Goal: Information Seeking & Learning: Learn about a topic

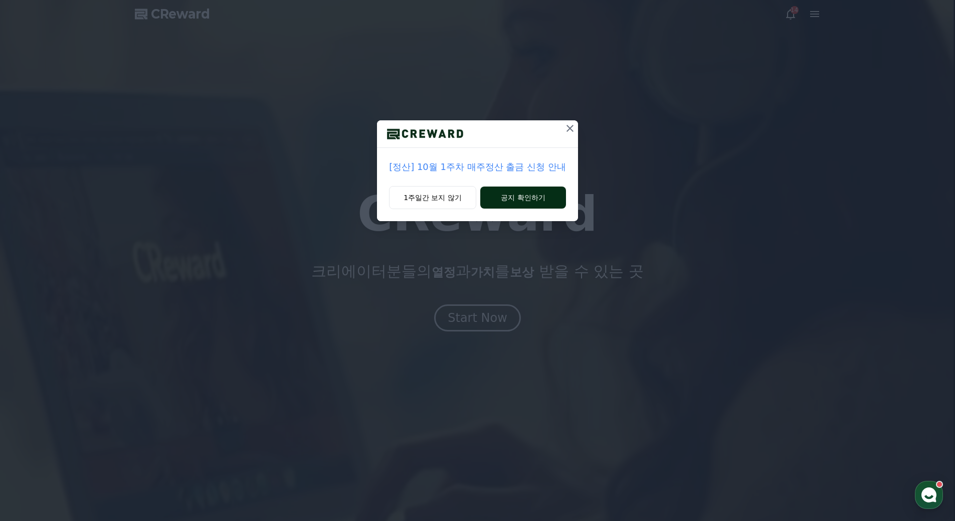
click at [537, 198] on button "공지 확인하기" at bounding box center [523, 197] width 86 height 22
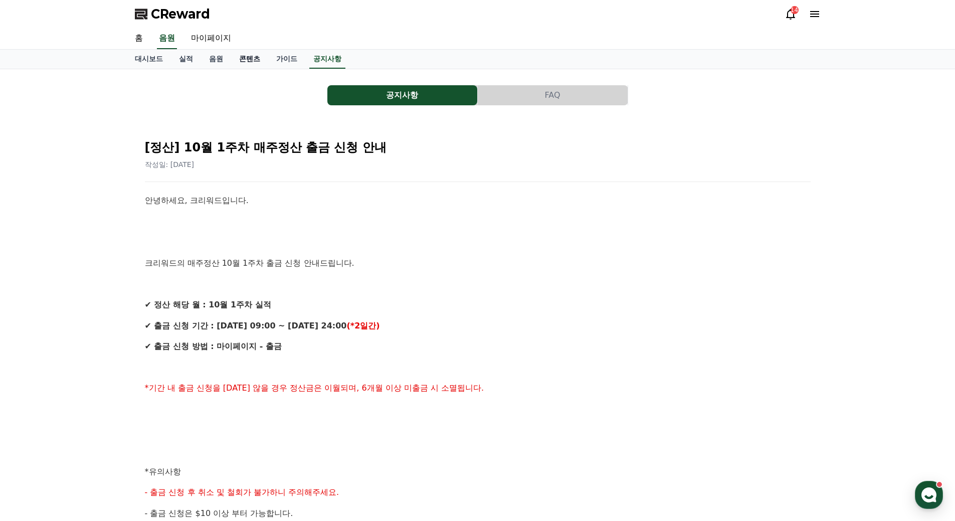
click at [249, 60] on link "콘텐츠" at bounding box center [249, 59] width 37 height 19
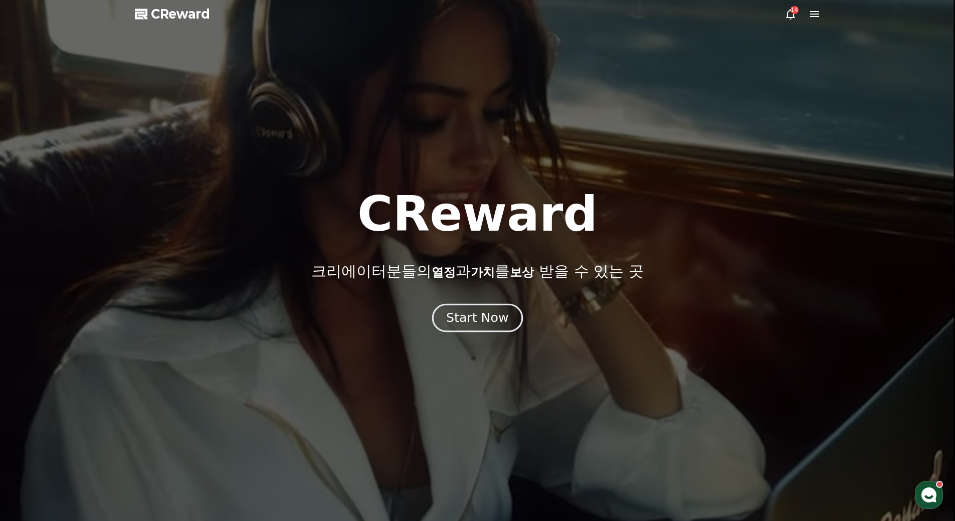
click at [478, 325] on div "Start Now" at bounding box center [477, 317] width 62 height 17
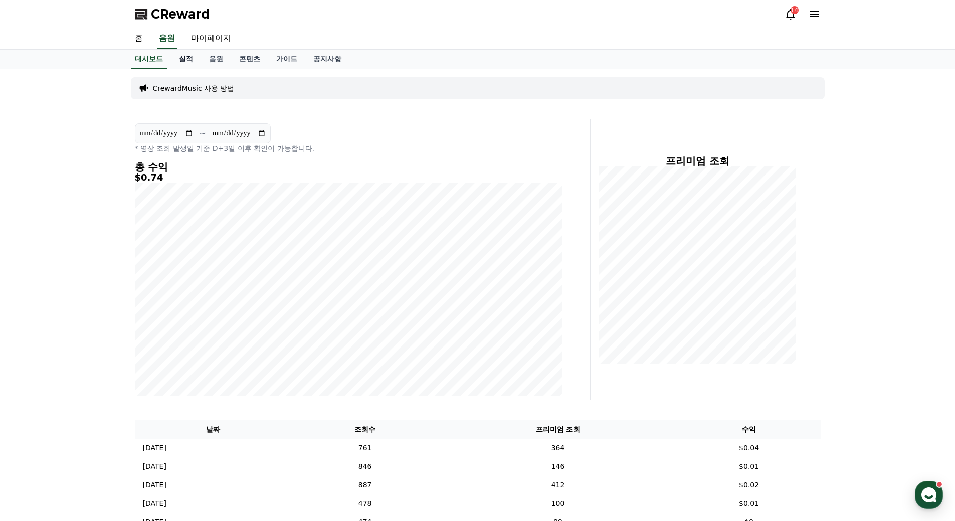
click at [191, 59] on link "실적" at bounding box center [186, 59] width 30 height 19
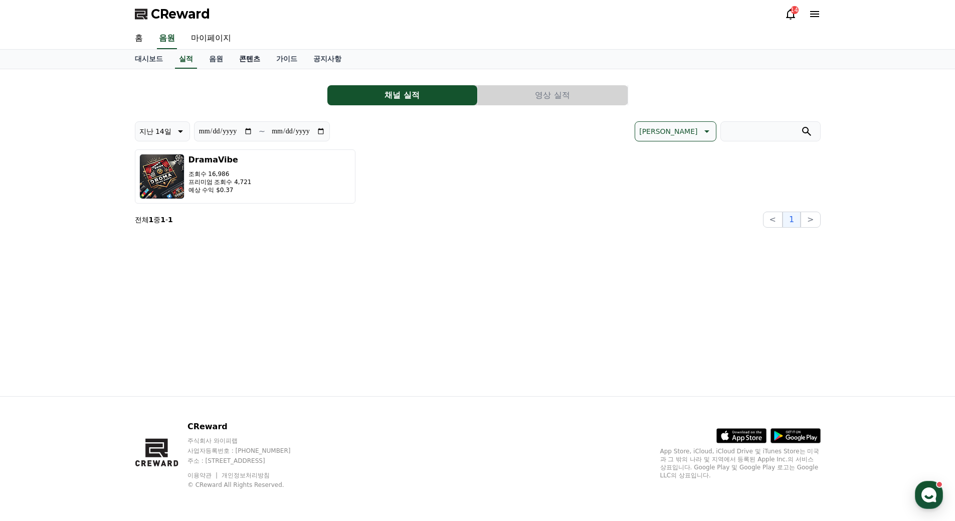
click at [235, 61] on link "콘텐츠" at bounding box center [249, 59] width 37 height 19
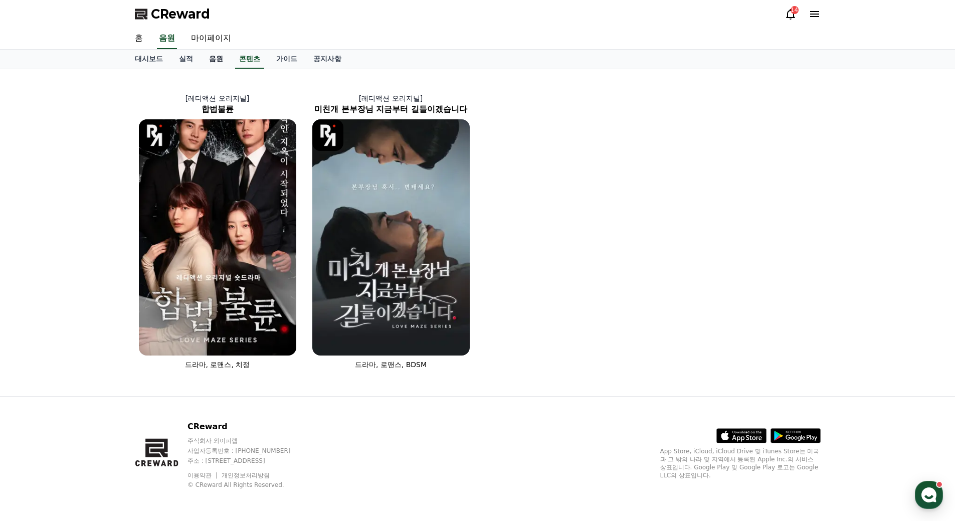
click at [220, 61] on link "음원" at bounding box center [216, 59] width 30 height 19
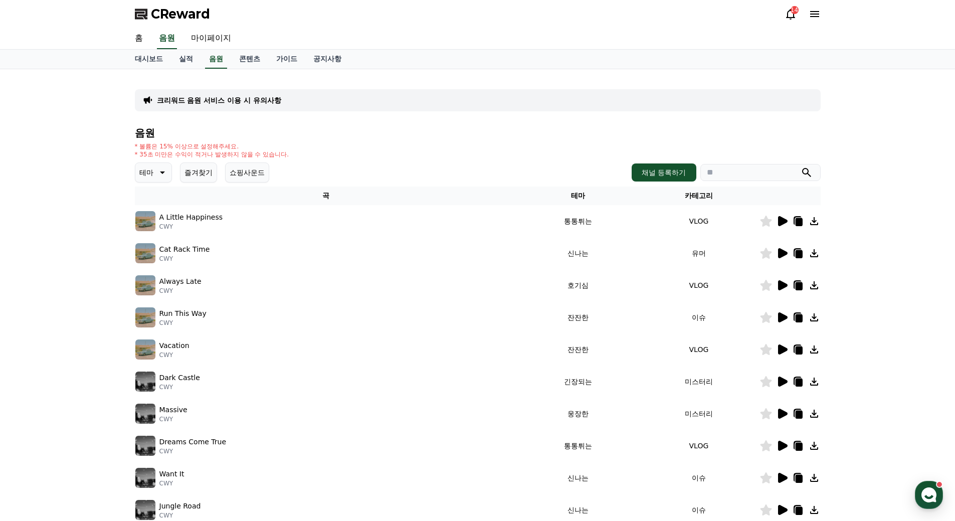
click at [780, 218] on icon at bounding box center [783, 221] width 10 height 10
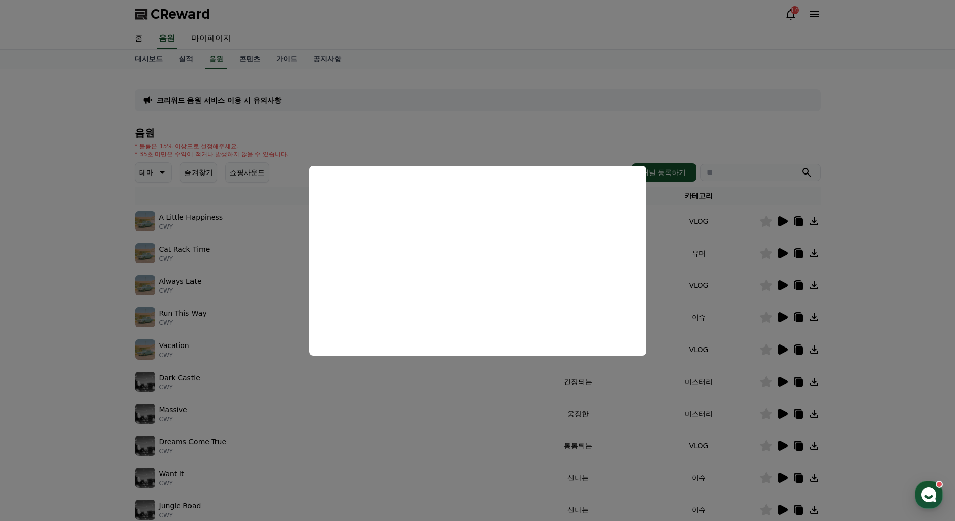
click at [99, 198] on button "close modal" at bounding box center [477, 260] width 955 height 521
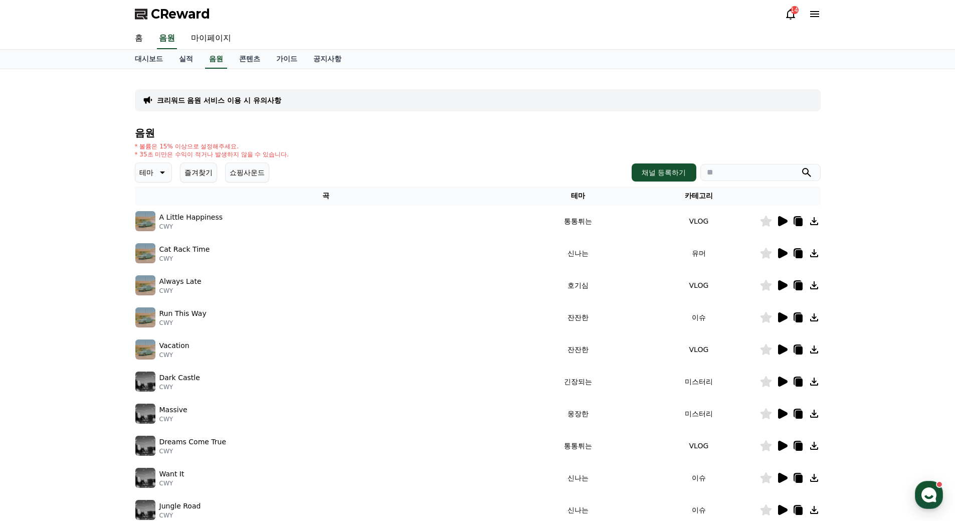
click at [156, 174] on icon at bounding box center [161, 172] width 12 height 12
click at [258, 173] on button "쇼핑사운드" at bounding box center [247, 172] width 44 height 20
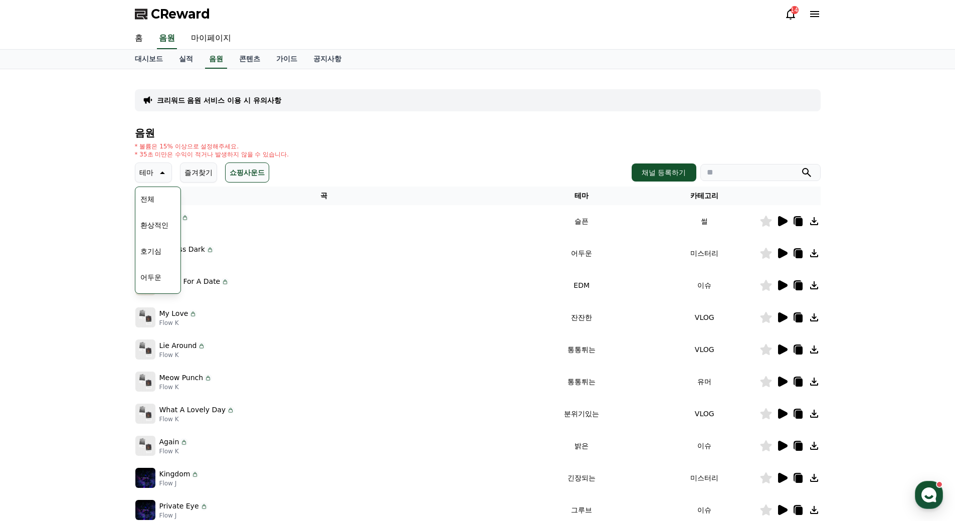
click at [258, 173] on button "쇼핑사운드" at bounding box center [247, 172] width 44 height 20
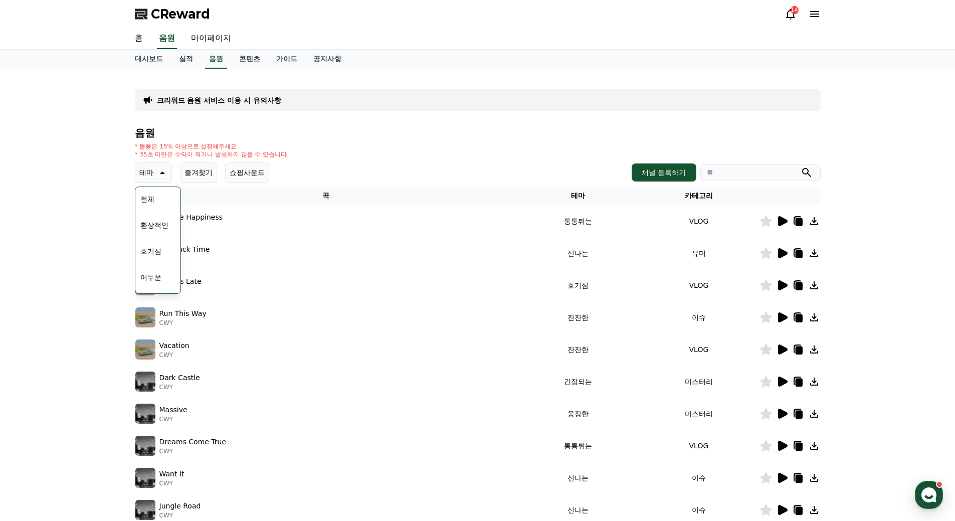
click at [258, 173] on button "쇼핑사운드" at bounding box center [247, 172] width 44 height 20
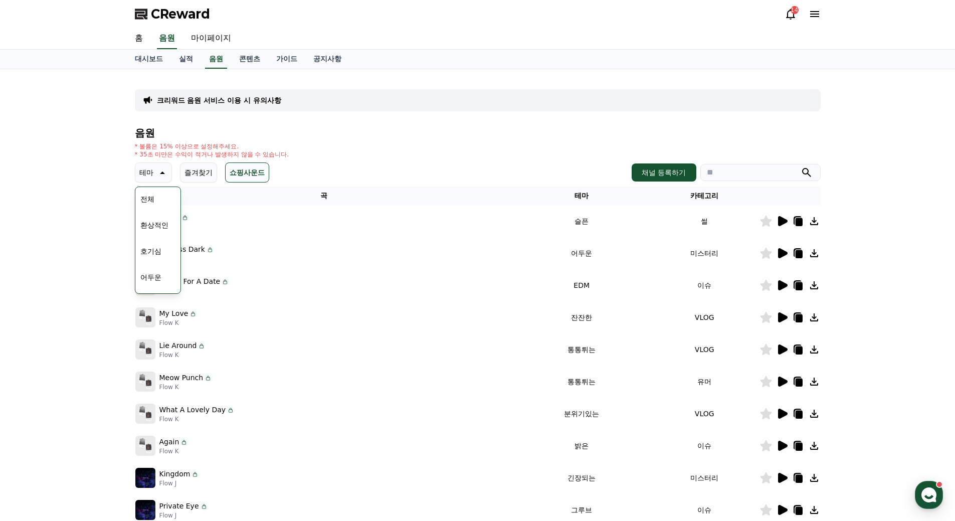
click at [258, 173] on button "쇼핑사운드" at bounding box center [247, 172] width 44 height 20
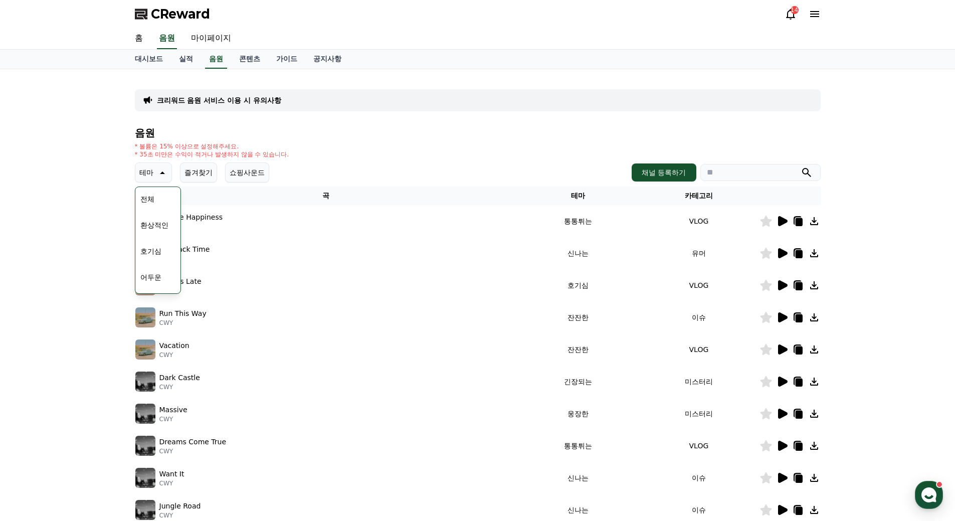
click at [368, 163] on div "테마 테마 전체 환상적인 호기심 어두운 밝은 통통튀는 신나는 반전 웅장한 드라마틱 즐거움 분위기있는 EDM 그루브 슬픈 잔잔한 귀여운 감동적인…" at bounding box center [478, 172] width 686 height 20
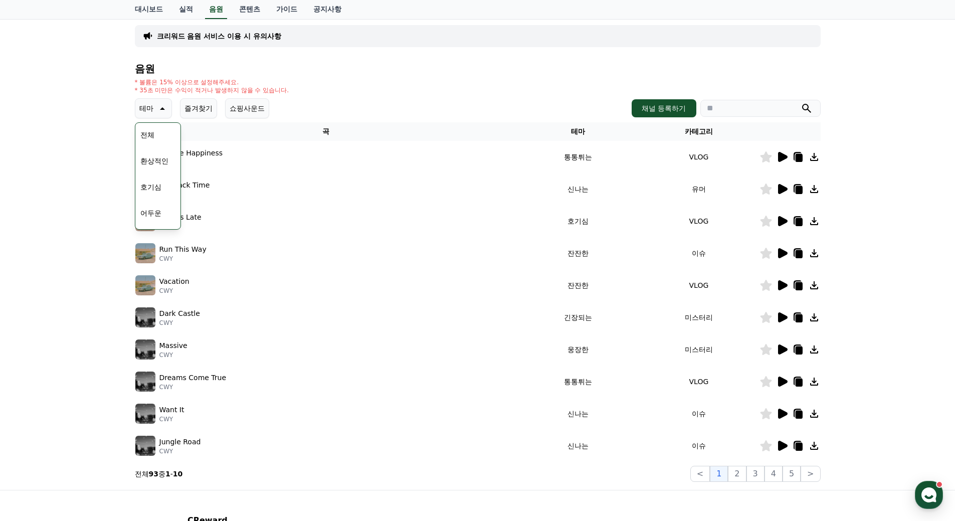
scroll to position [158, 0]
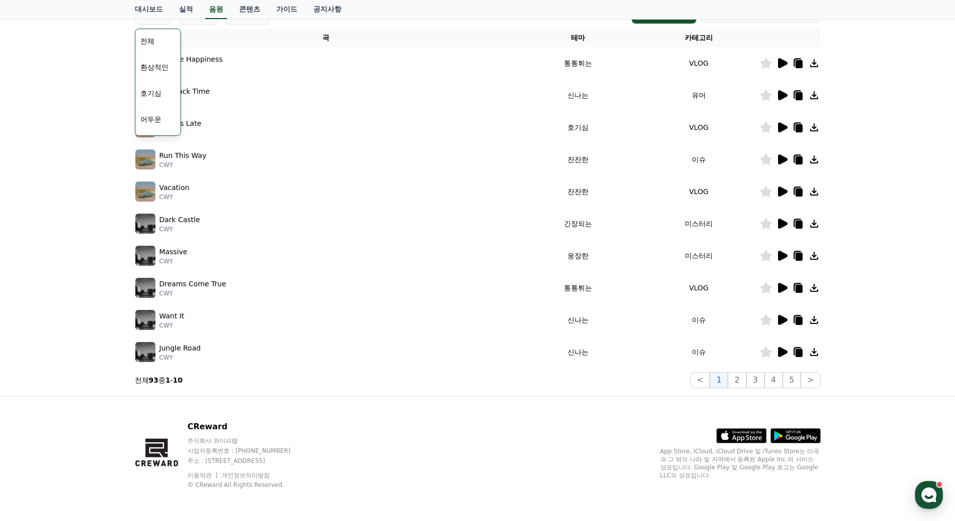
click at [96, 73] on div "크리워드 음원 서비스 이용 시 유의사항 음원 * 볼륨은 15% 이상으로 설정해주세요. * 35초 미만은 수익이 적거나 발생하지 않을 수 있습니…" at bounding box center [477, 153] width 955 height 485
click at [146, 37] on button "전체" at bounding box center [147, 41] width 22 height 22
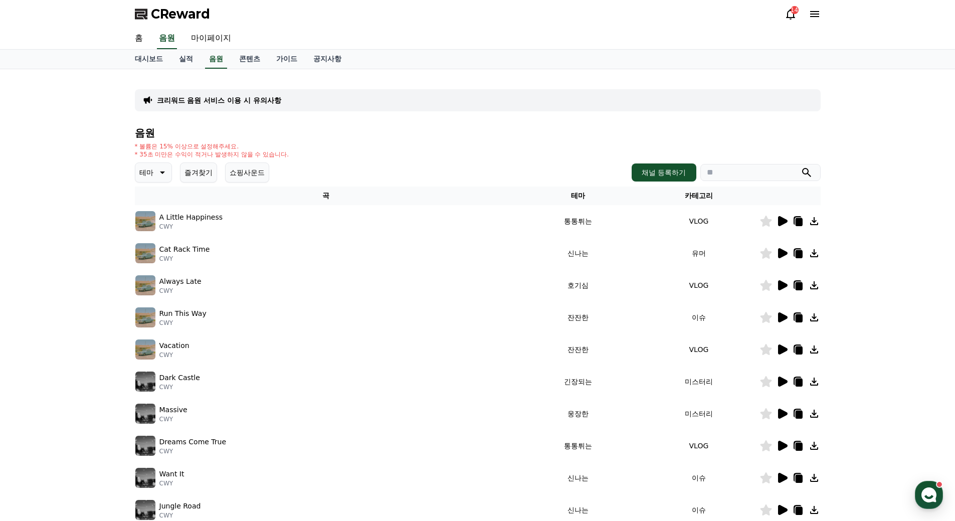
click at [99, 214] on div "크리워드 음원 서비스 이용 시 유의사항 음원 * 볼륨은 15% 이상으로 설정해주세요. * 35초 미만은 수익이 적거나 발생하지 않을 수 있습니…" at bounding box center [477, 311] width 955 height 485
click at [778, 220] on icon at bounding box center [783, 221] width 10 height 10
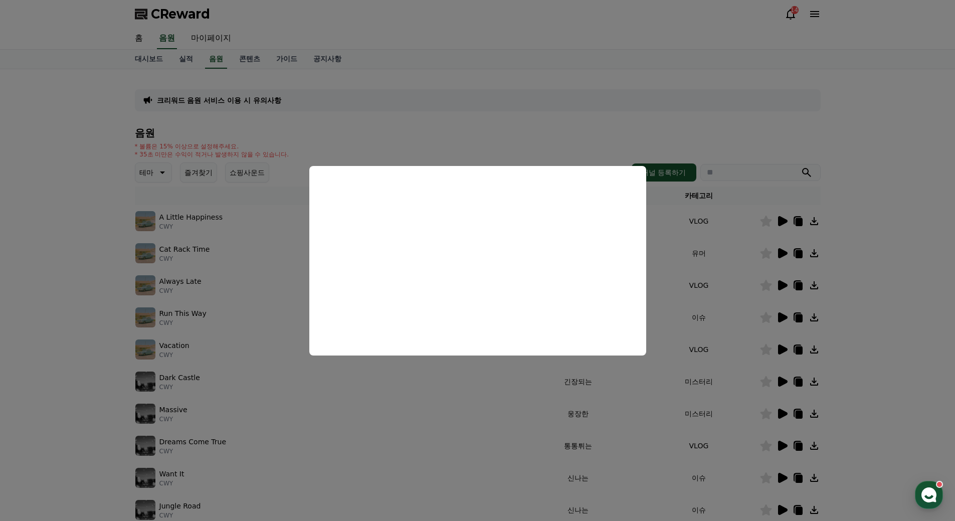
click at [145, 255] on button "close modal" at bounding box center [477, 260] width 955 height 521
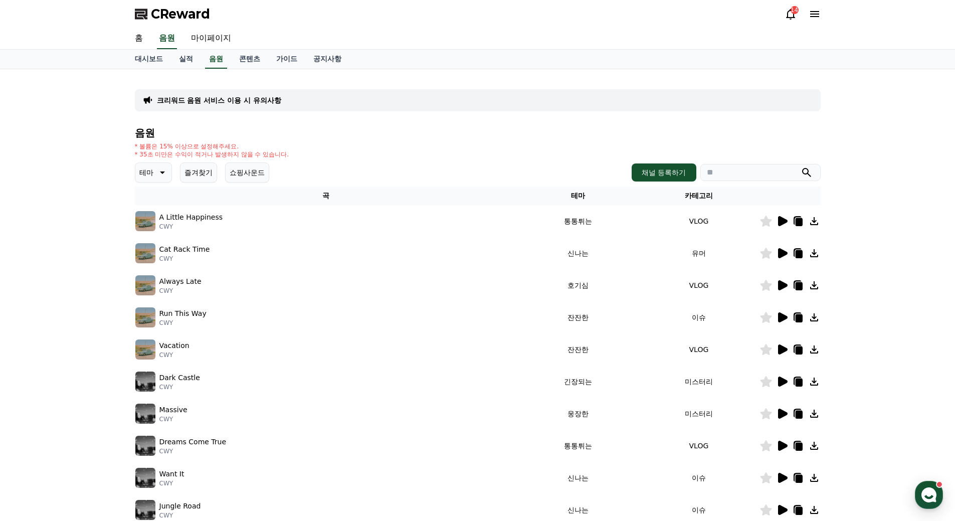
click at [780, 250] on icon at bounding box center [783, 253] width 10 height 10
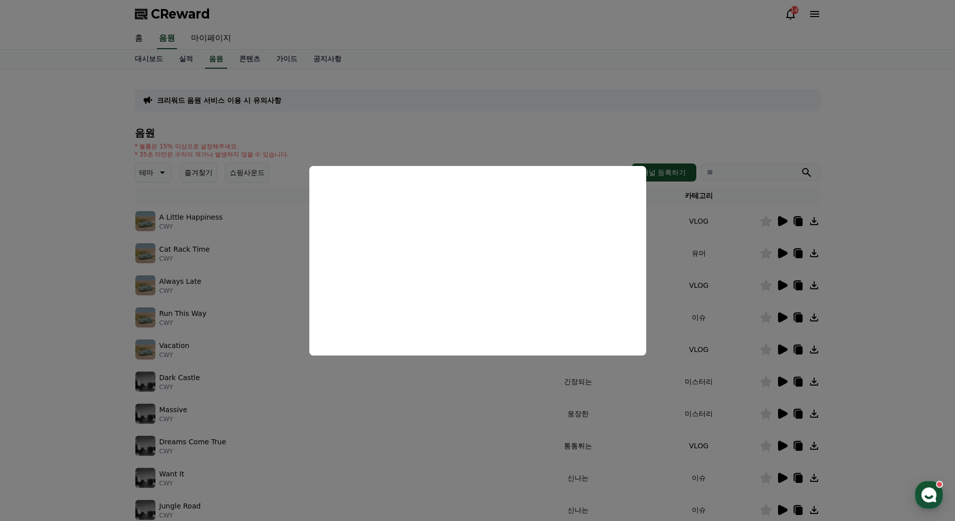
click at [776, 282] on button "close modal" at bounding box center [477, 260] width 955 height 521
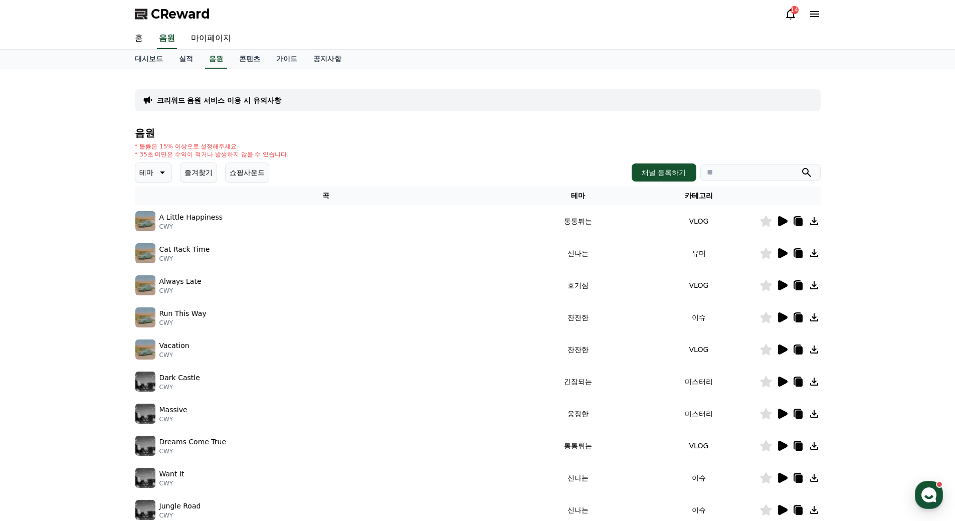
click at [779, 282] on icon at bounding box center [783, 285] width 10 height 10
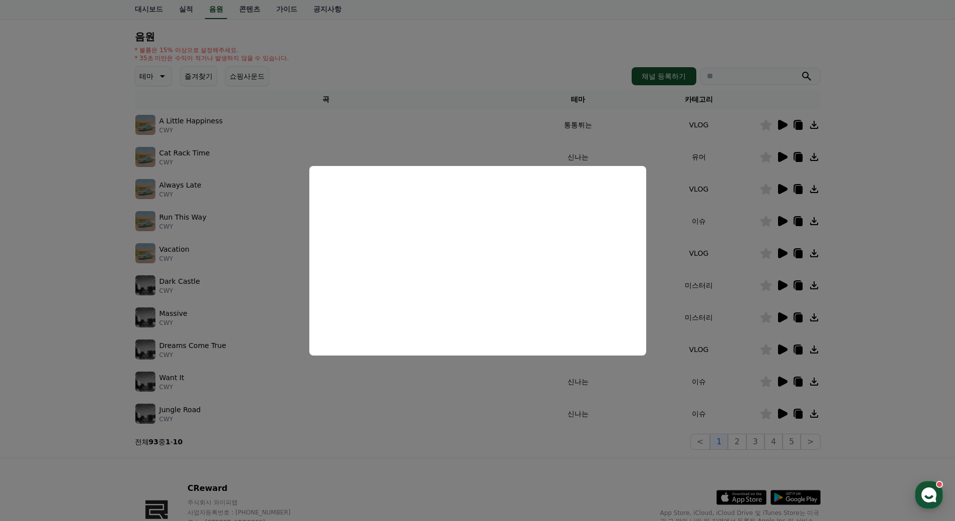
scroll to position [100, 0]
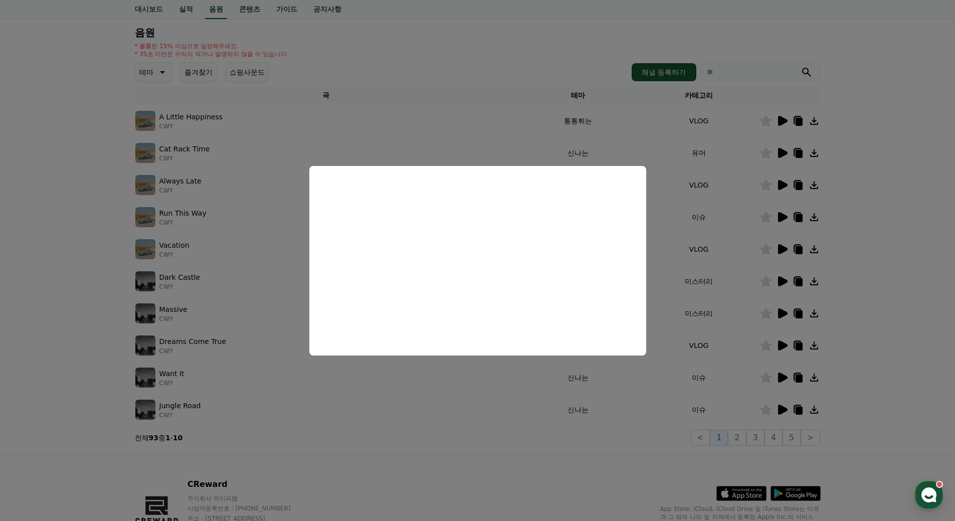
click at [67, 121] on button "close modal" at bounding box center [477, 260] width 955 height 521
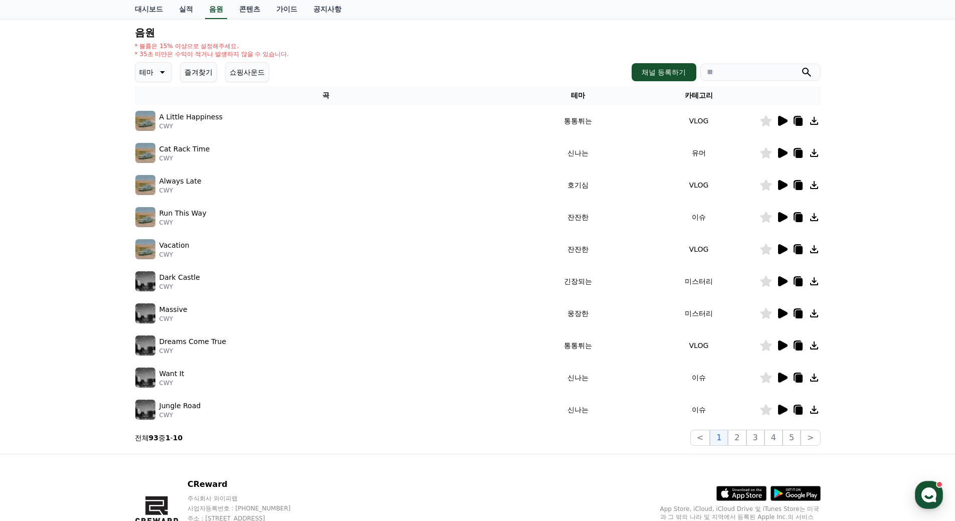
click at [262, 72] on button "쇼핑사운드" at bounding box center [247, 72] width 44 height 20
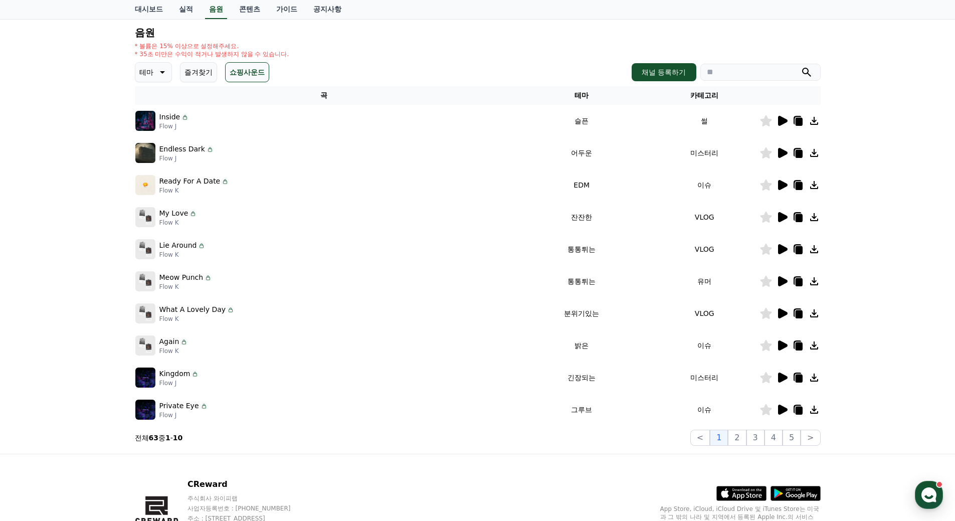
click at [198, 74] on button "즐겨찾기" at bounding box center [198, 72] width 37 height 20
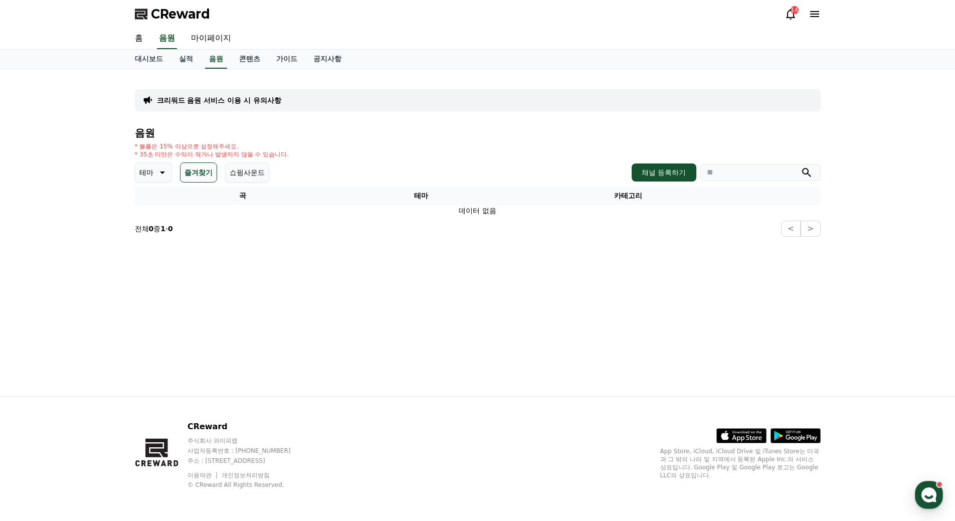
click at [159, 173] on icon at bounding box center [161, 172] width 12 height 12
click at [161, 234] on button "드라마틱" at bounding box center [154, 233] width 36 height 22
click at [211, 170] on button "즐겨찾기" at bounding box center [212, 172] width 37 height 20
click at [162, 172] on p "드라마틱" at bounding box center [153, 172] width 28 height 14
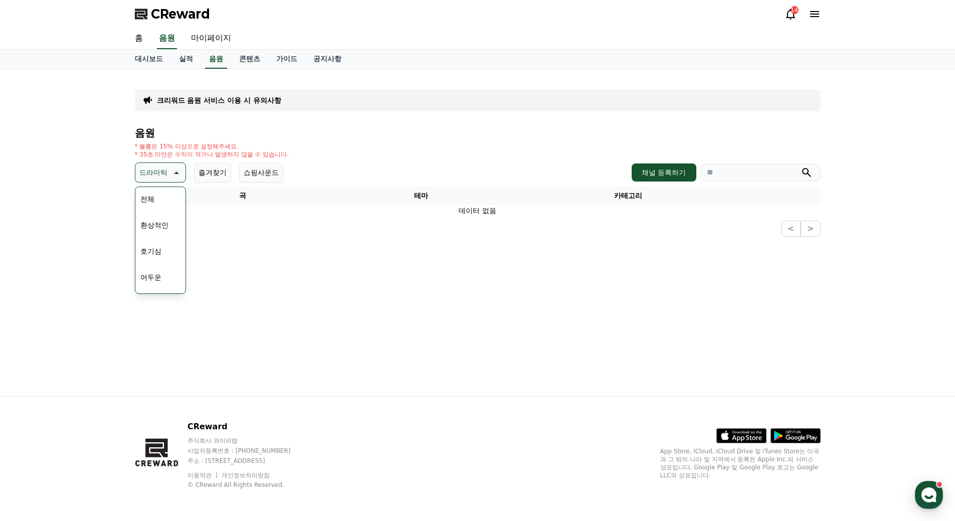
scroll to position [50, 0]
click at [158, 276] on button "통통튀는" at bounding box center [154, 279] width 36 height 22
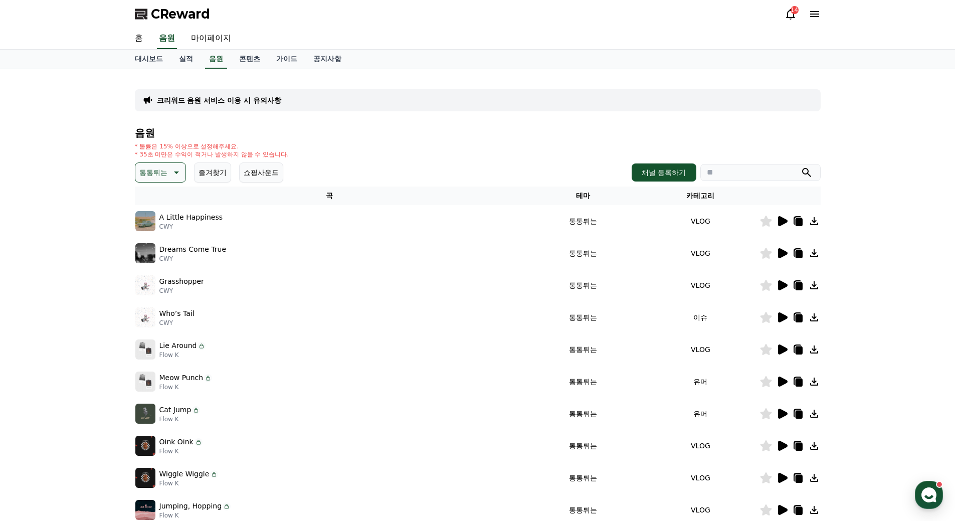
click at [781, 221] on icon at bounding box center [783, 221] width 10 height 10
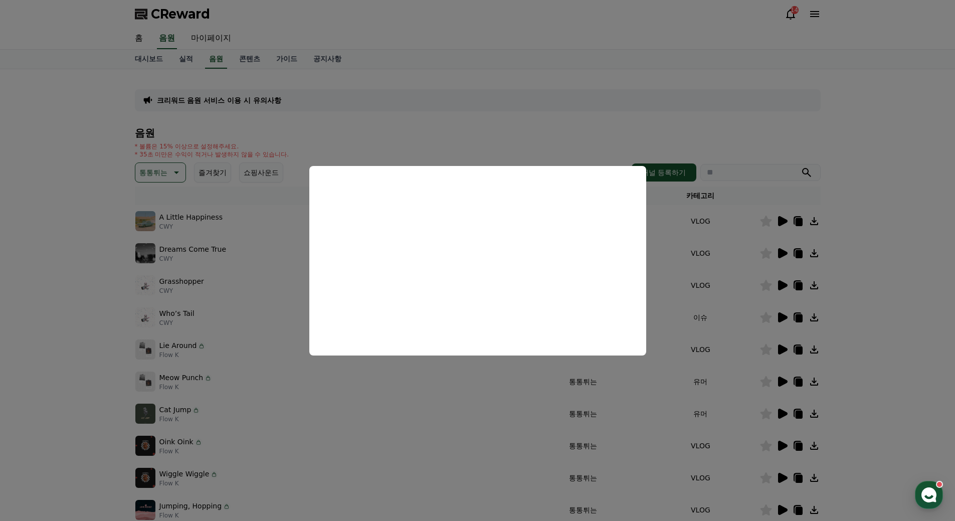
click at [211, 256] on button "close modal" at bounding box center [477, 260] width 955 height 521
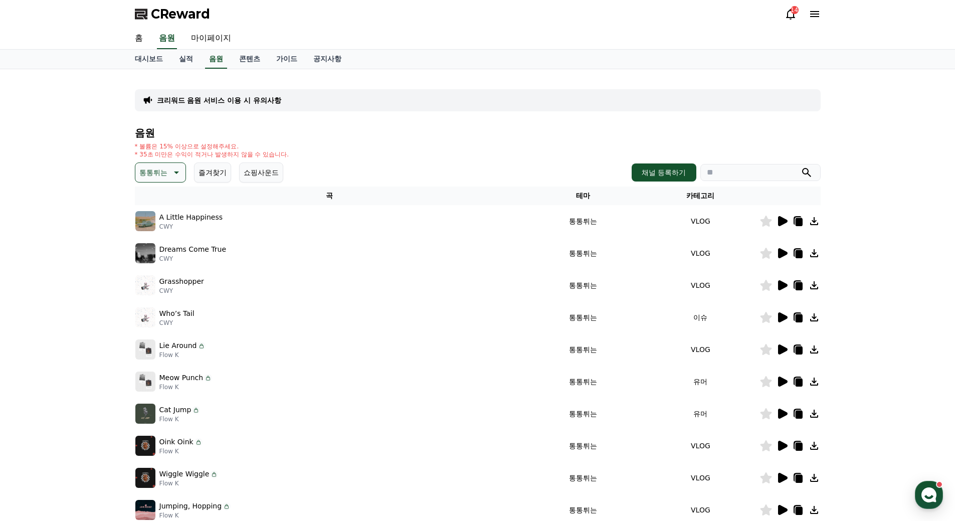
click at [782, 254] on icon at bounding box center [783, 253] width 10 height 10
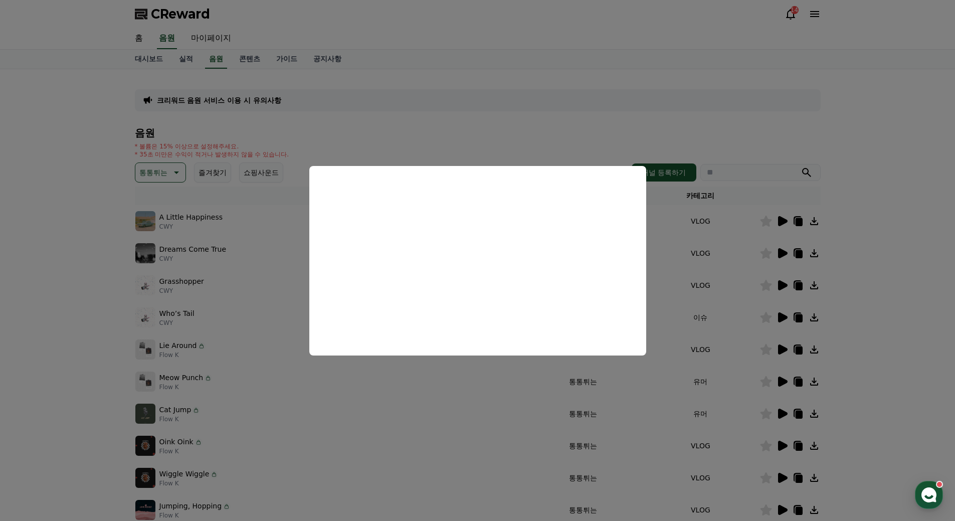
click at [590, 116] on button "close modal" at bounding box center [477, 260] width 955 height 521
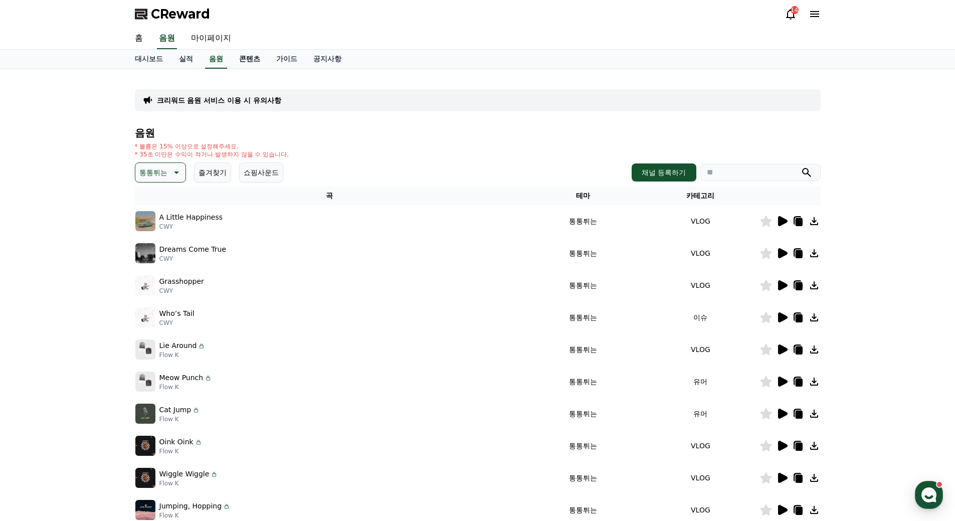
click at [240, 57] on link "콘텐츠" at bounding box center [249, 59] width 37 height 19
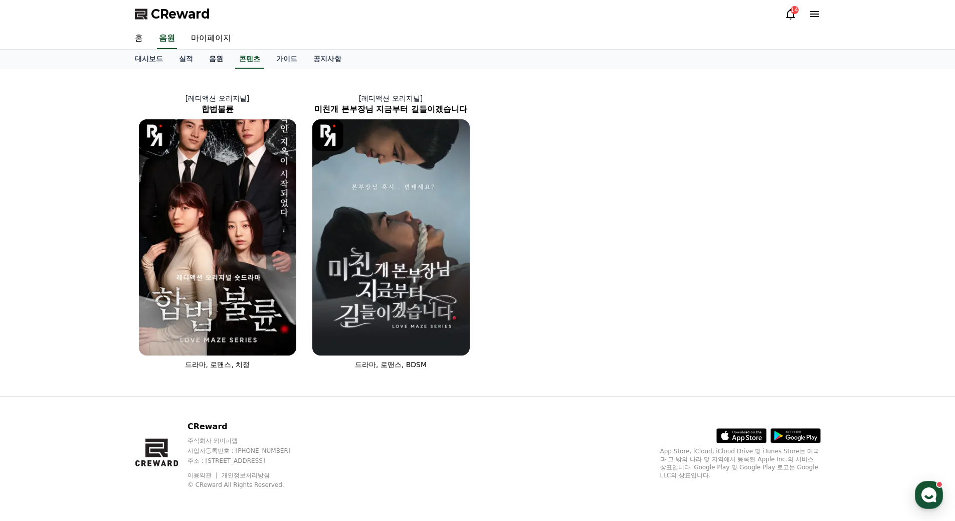
click at [213, 57] on link "음원" at bounding box center [216, 59] width 30 height 19
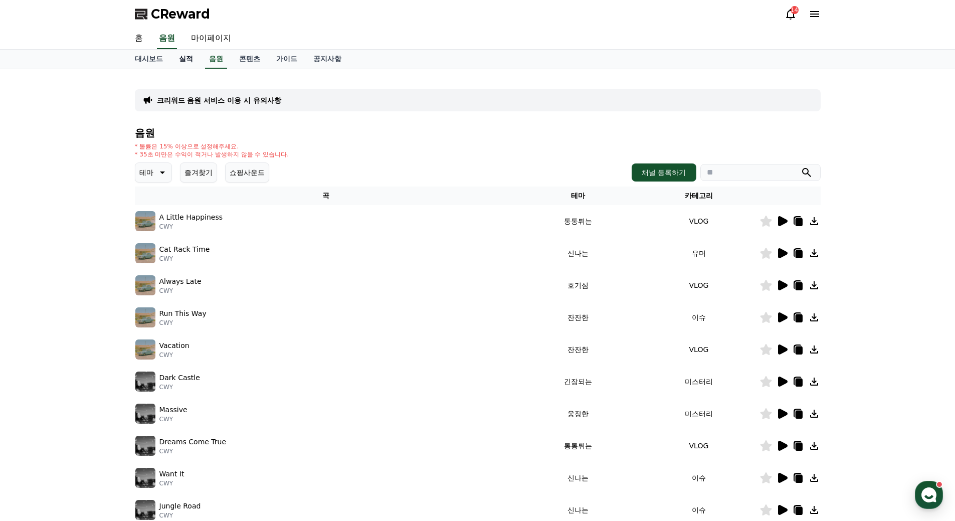
click at [184, 60] on link "실적" at bounding box center [186, 59] width 30 height 19
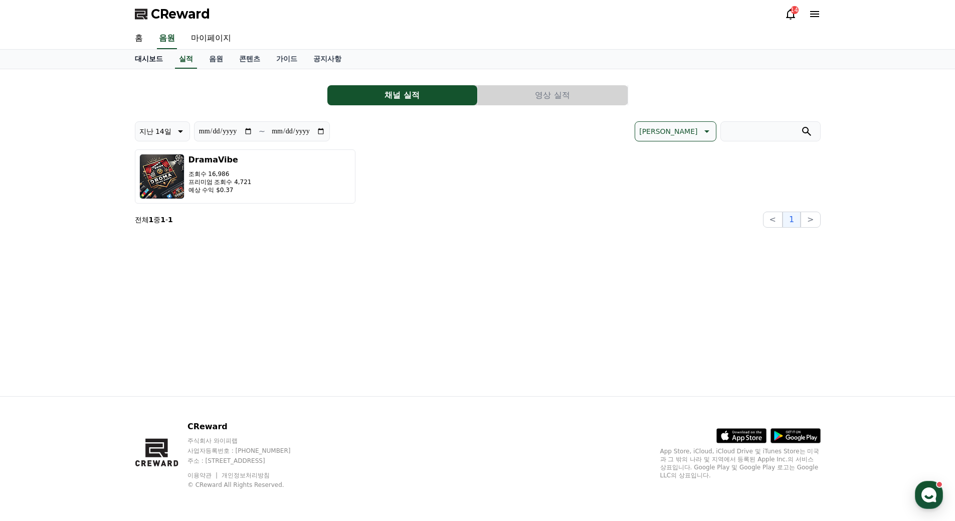
click at [154, 60] on link "대시보드" at bounding box center [149, 59] width 44 height 19
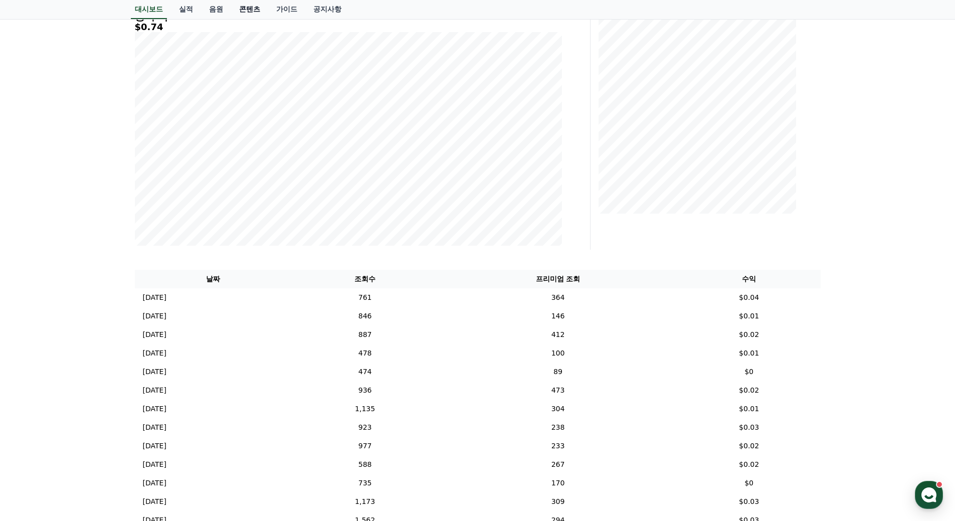
click at [253, 10] on link "콘텐츠" at bounding box center [249, 9] width 37 height 19
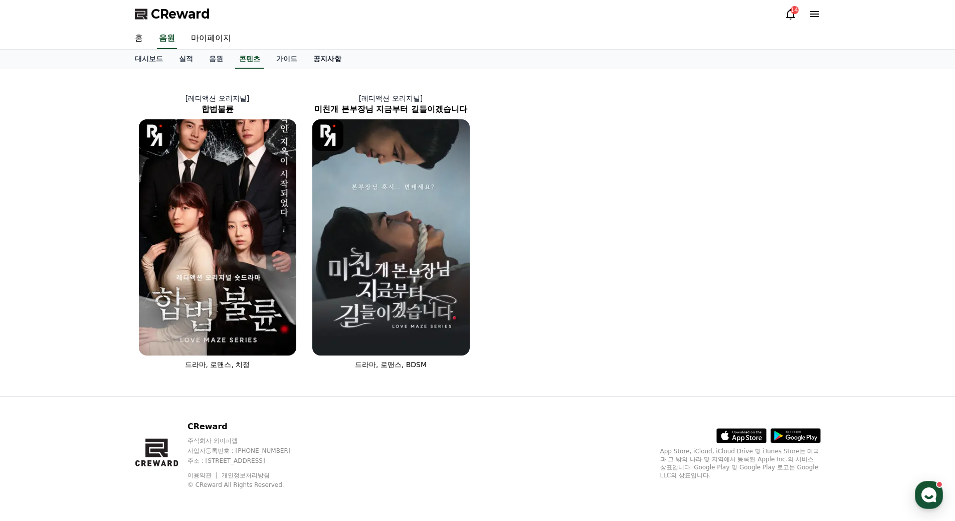
click at [326, 58] on link "공지사항" at bounding box center [327, 59] width 44 height 19
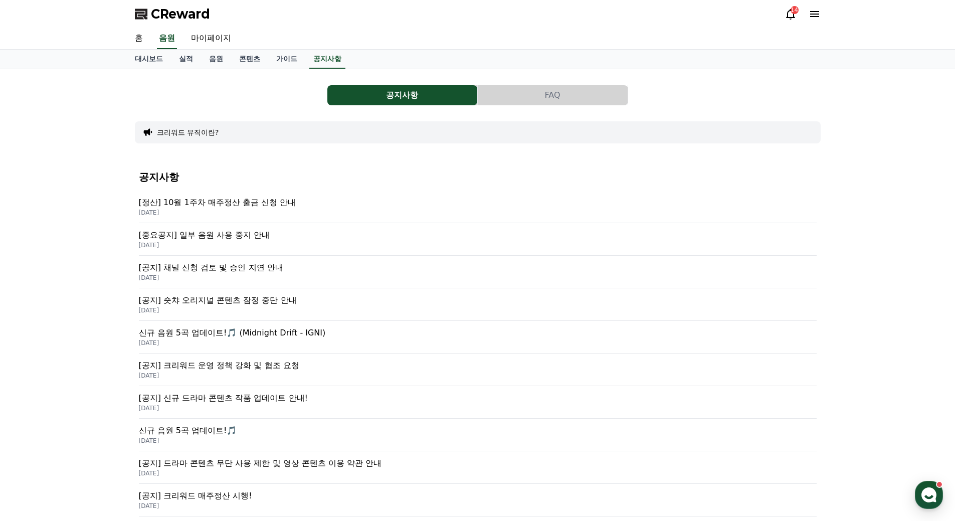
click at [260, 234] on p "[중요공지] 일부 음원 사용 중지 안내" at bounding box center [477, 235] width 677 height 12
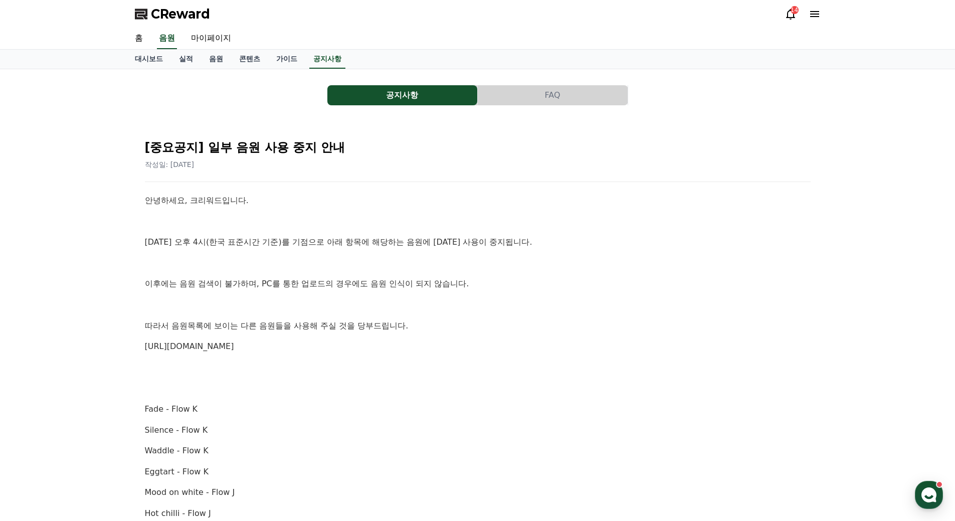
drag, startPoint x: 326, startPoint y: 247, endPoint x: 373, endPoint y: 250, distance: 47.7
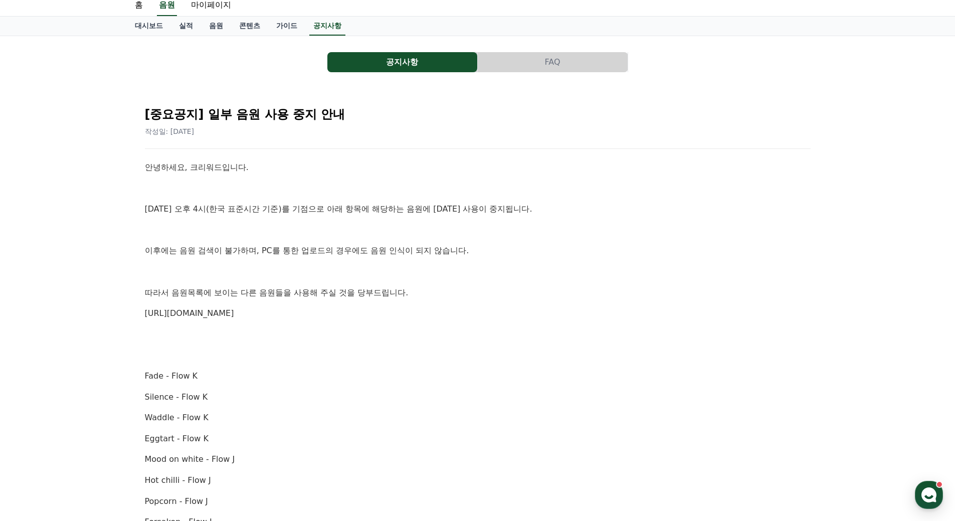
scroll to position [50, 0]
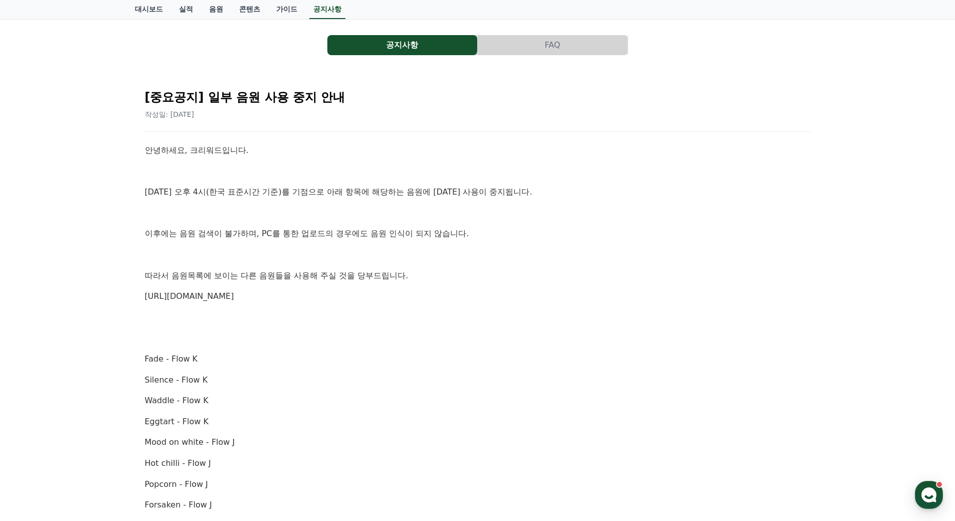
click at [234, 299] on link "[URL][DOMAIN_NAME]" at bounding box center [189, 296] width 89 height 10
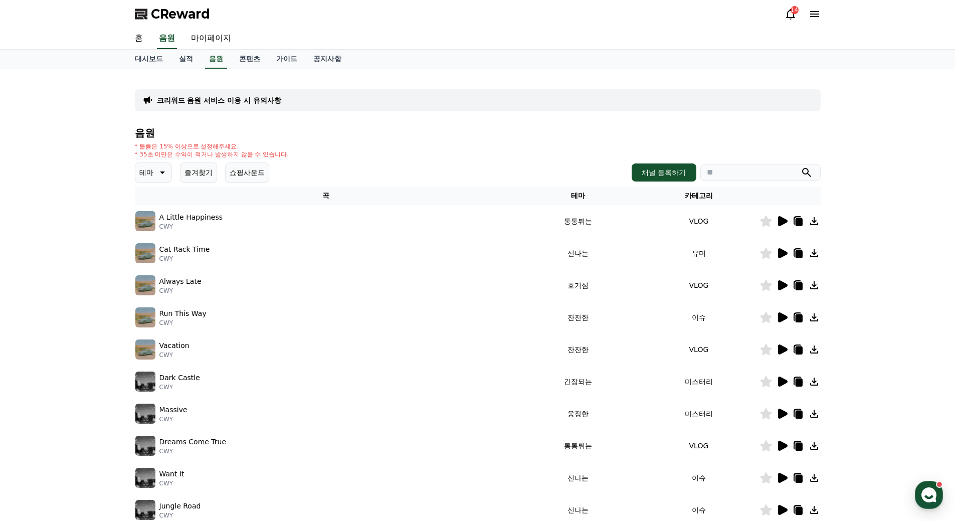
click at [809, 12] on icon at bounding box center [814, 14] width 12 height 12
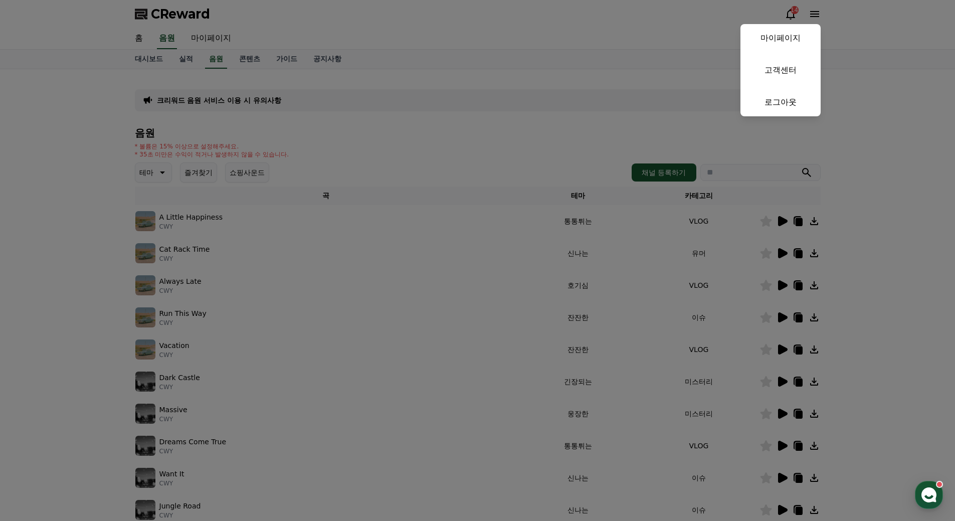
click at [434, 36] on button "close" at bounding box center [477, 260] width 955 height 521
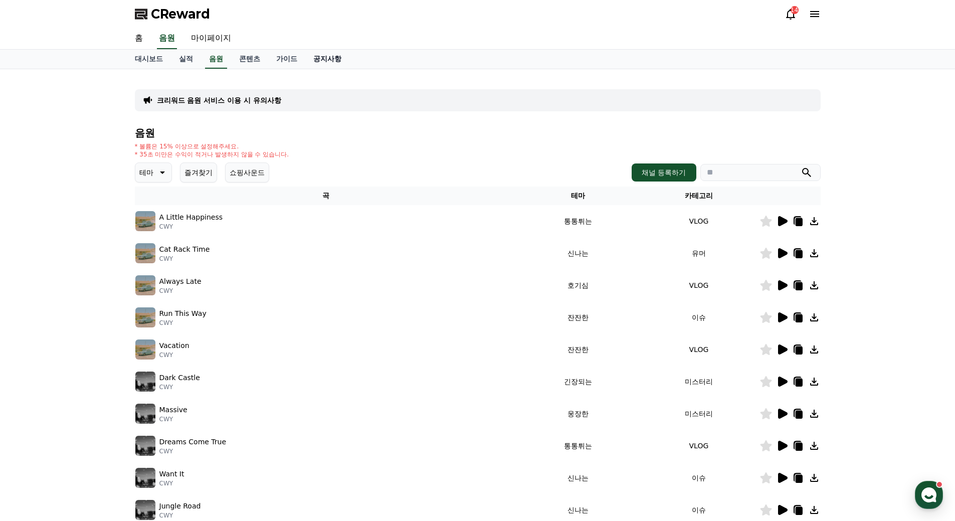
click at [317, 60] on link "공지사항" at bounding box center [327, 59] width 44 height 19
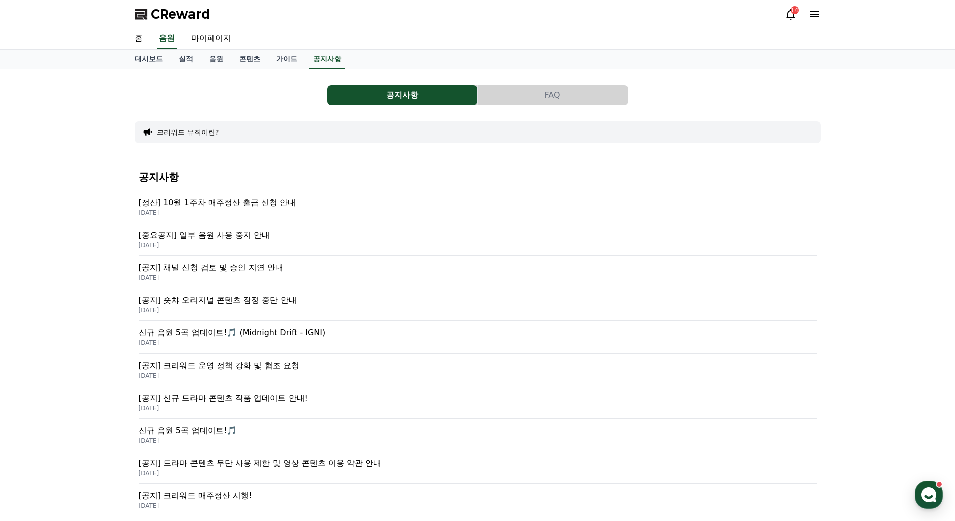
click at [244, 233] on p "[중요공지] 일부 음원 사용 중지 안내" at bounding box center [477, 235] width 677 height 12
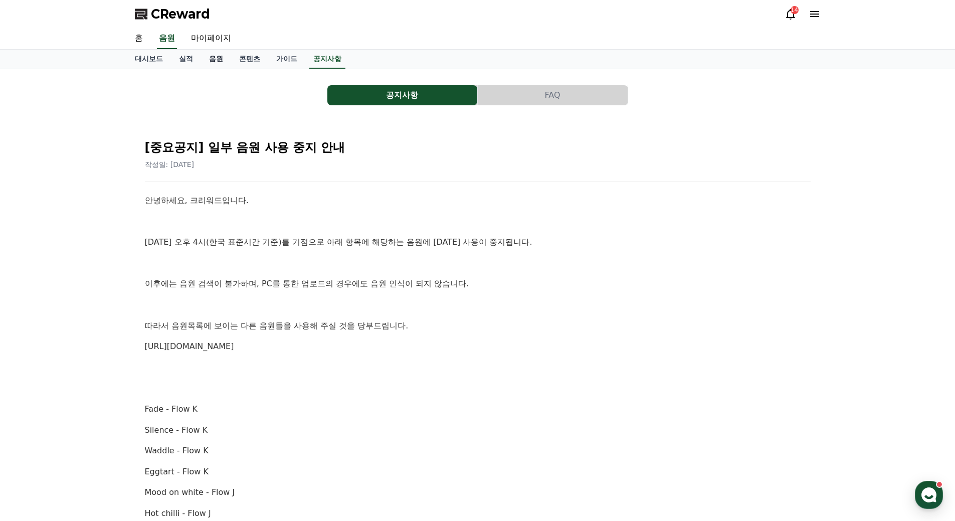
click at [213, 58] on link "음원" at bounding box center [216, 59] width 30 height 19
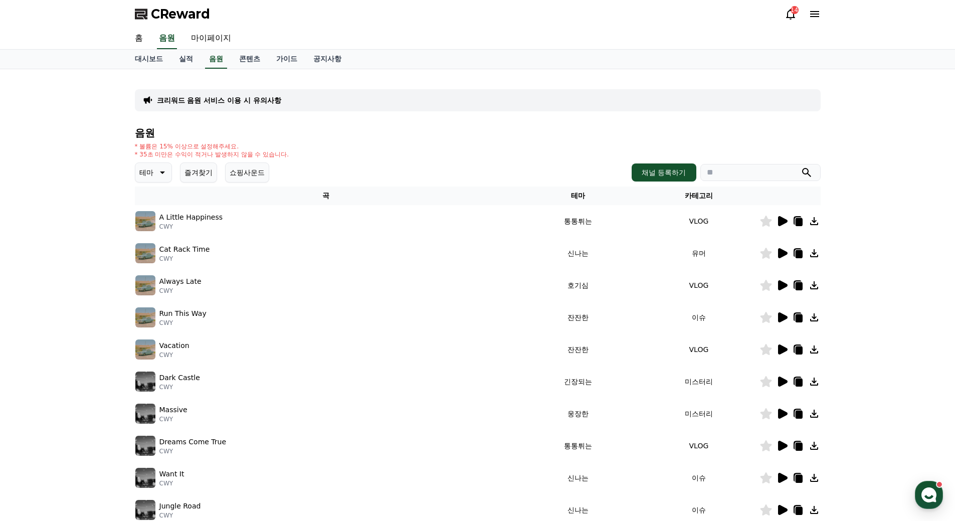
click at [781, 219] on icon at bounding box center [783, 221] width 10 height 10
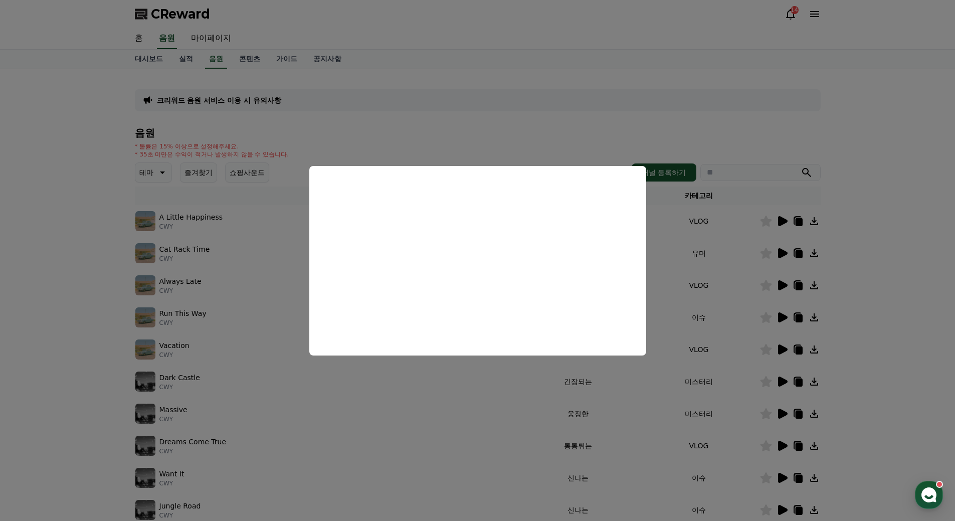
click at [98, 229] on button "close modal" at bounding box center [477, 260] width 955 height 521
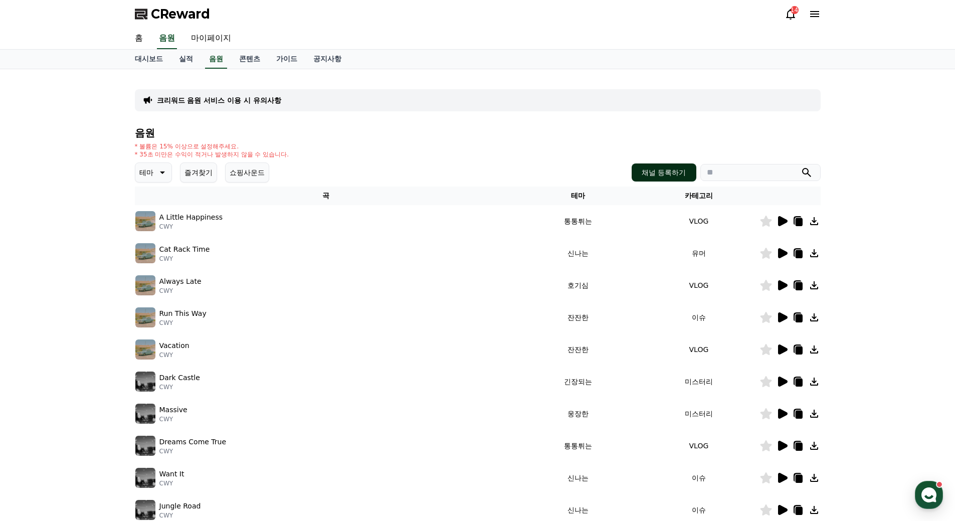
click at [677, 170] on button "채널 등록하기" at bounding box center [663, 172] width 64 height 18
click at [165, 174] on icon at bounding box center [161, 172] width 12 height 12
click at [164, 174] on icon at bounding box center [161, 172] width 12 height 12
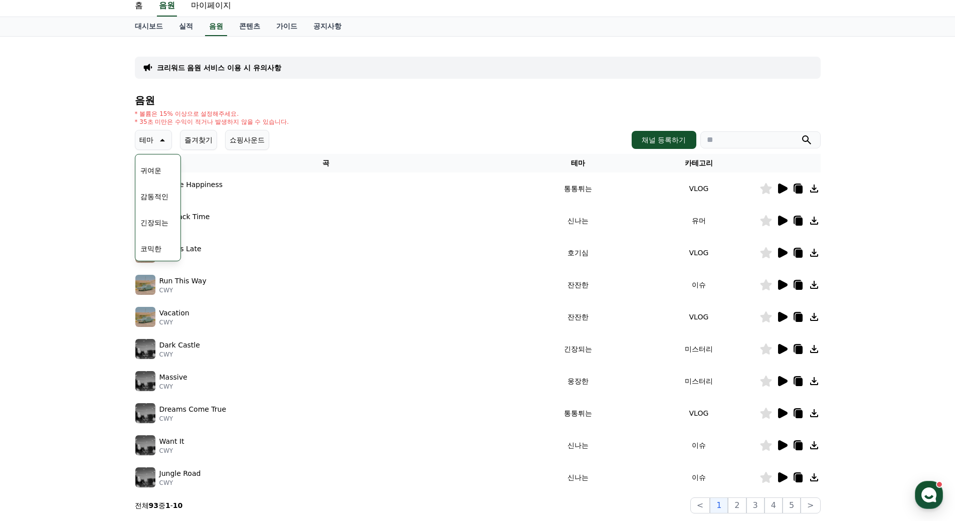
scroll to position [50, 0]
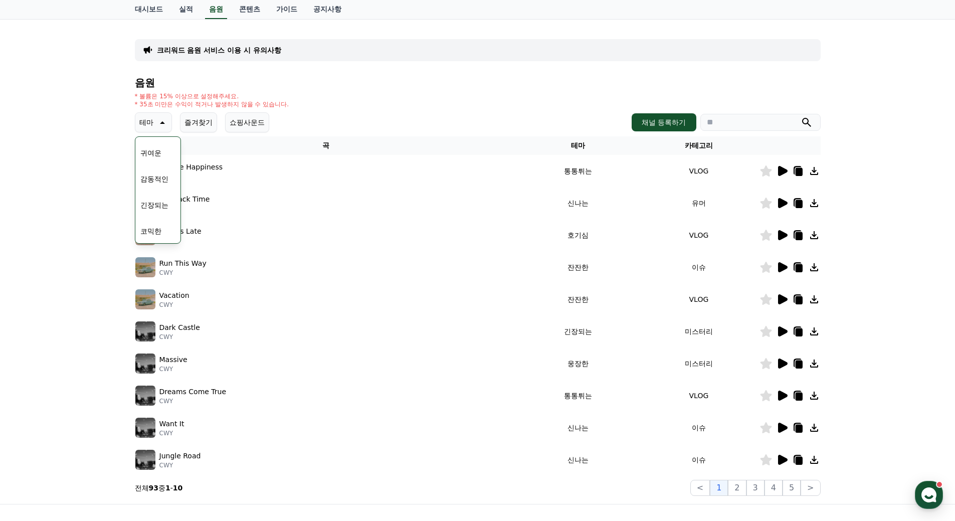
click at [103, 242] on div "크리워드 음원 서비스 이용 시 유의사항 음원 * 볼륨은 15% 이상으로 설정해주세요. * 35초 미만은 수익이 적거나 발생하지 않을 수 있습니…" at bounding box center [477, 261] width 955 height 485
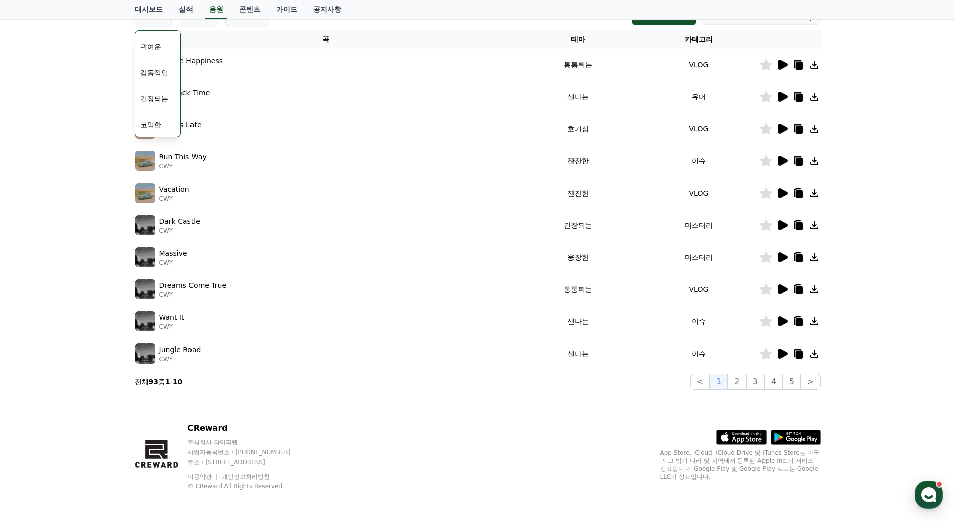
scroll to position [158, 0]
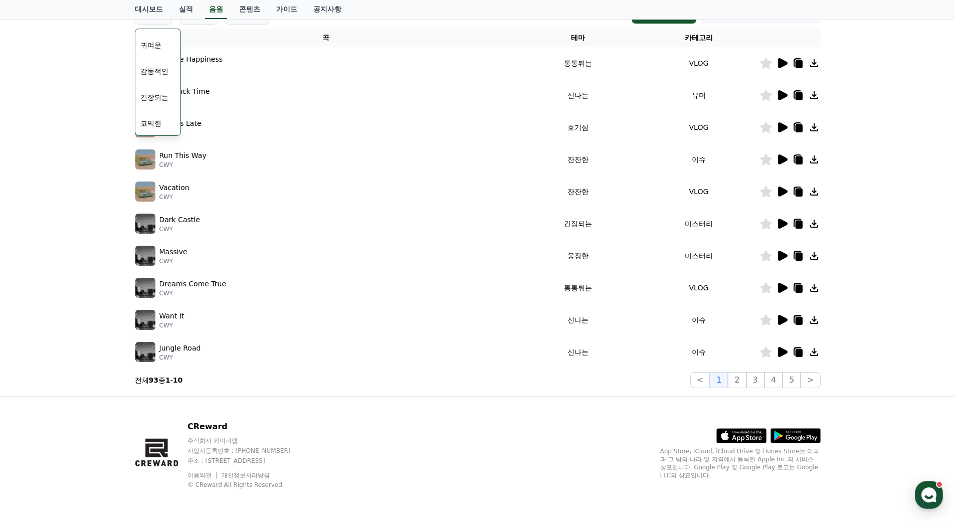
click at [92, 239] on div "크리워드 음원 서비스 이용 시 유의사항 음원 * 볼륨은 15% 이상으로 설정해주세요. * 35초 미만은 수익이 적거나 발생하지 않을 수 있습니…" at bounding box center [477, 153] width 955 height 485
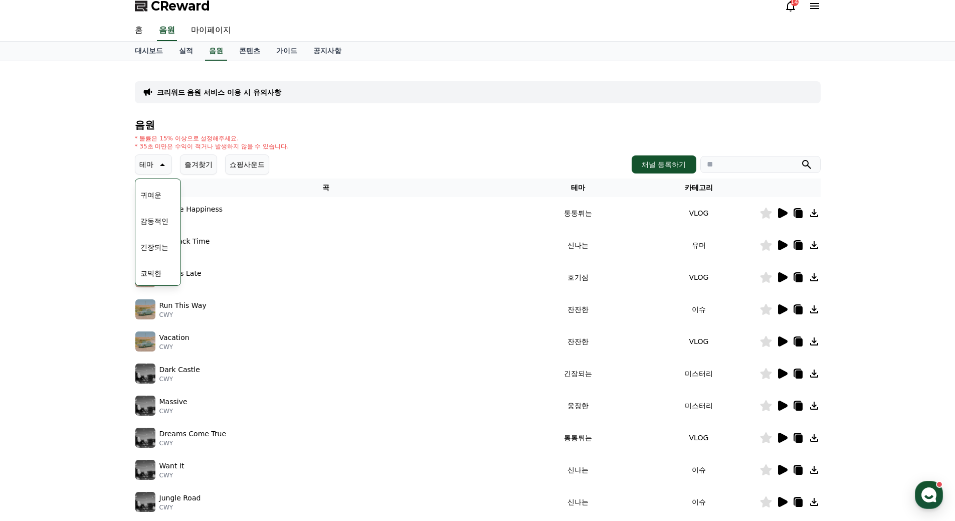
scroll to position [8, 0]
click at [153, 165] on p "테마" at bounding box center [146, 165] width 14 height 14
click at [194, 50] on link "실적" at bounding box center [186, 51] width 30 height 19
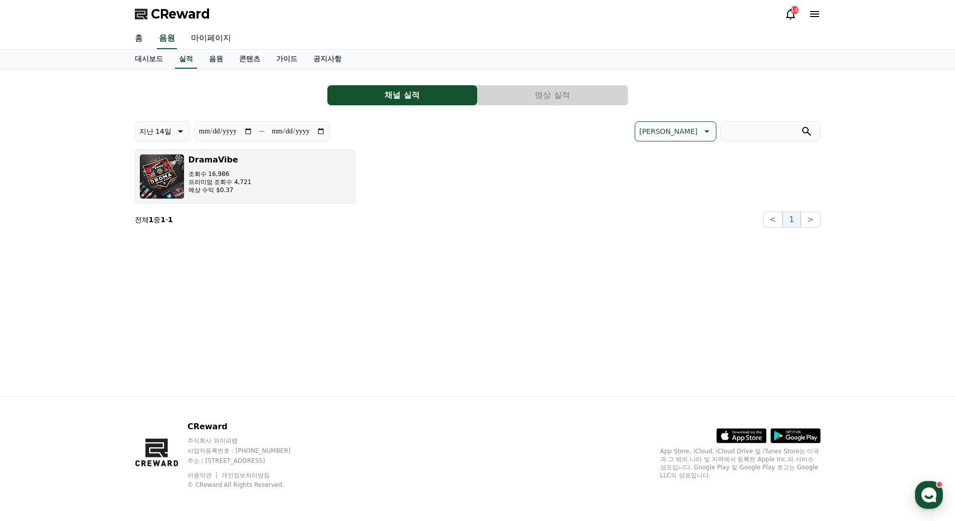
click at [198, 185] on p "프리미엄 조회수 4,721" at bounding box center [219, 182] width 63 height 8
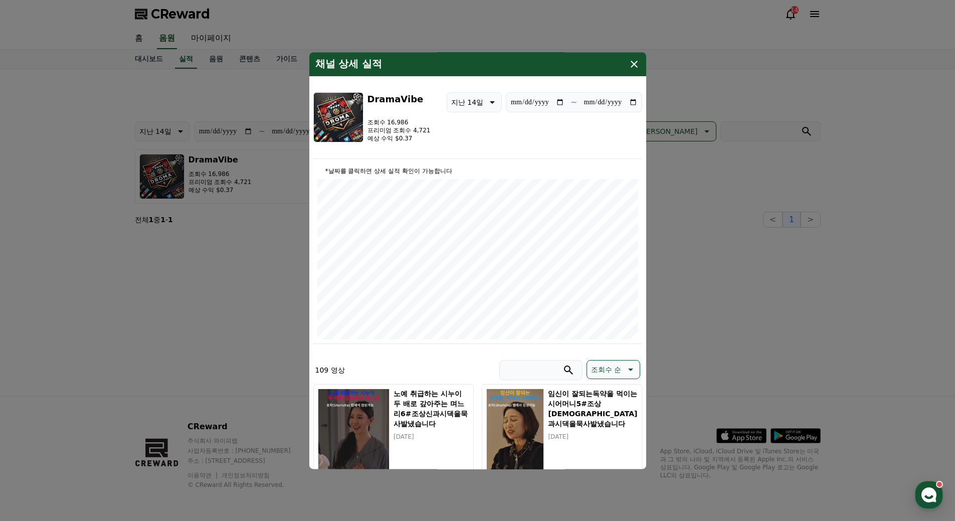
click at [631, 67] on icon "modal" at bounding box center [633, 64] width 7 height 7
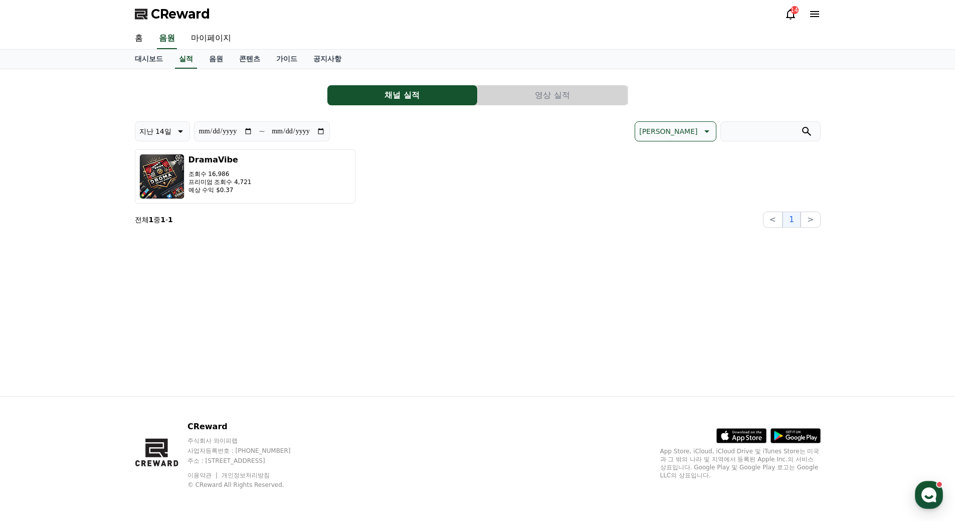
click at [556, 99] on button "영상 실적" at bounding box center [553, 95] width 150 height 20
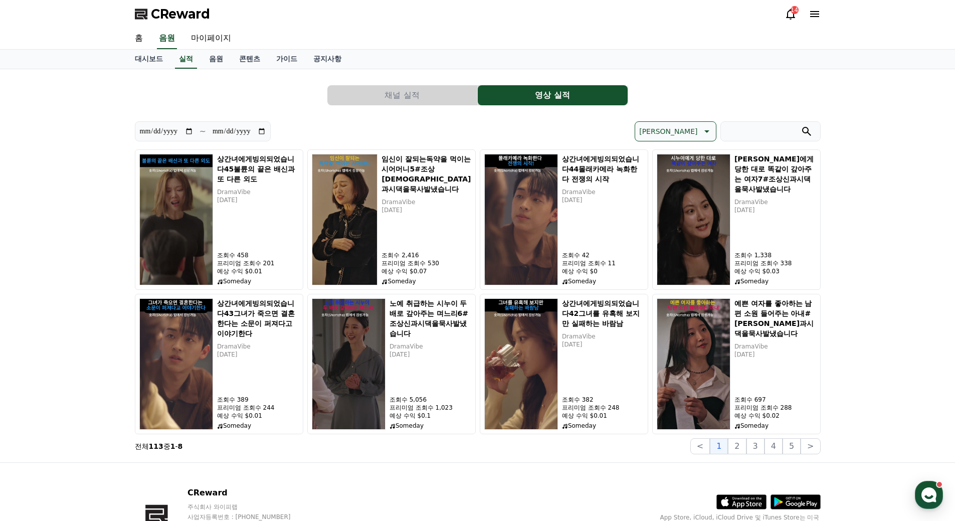
click at [413, 96] on button "채널 실적" at bounding box center [402, 95] width 150 height 20
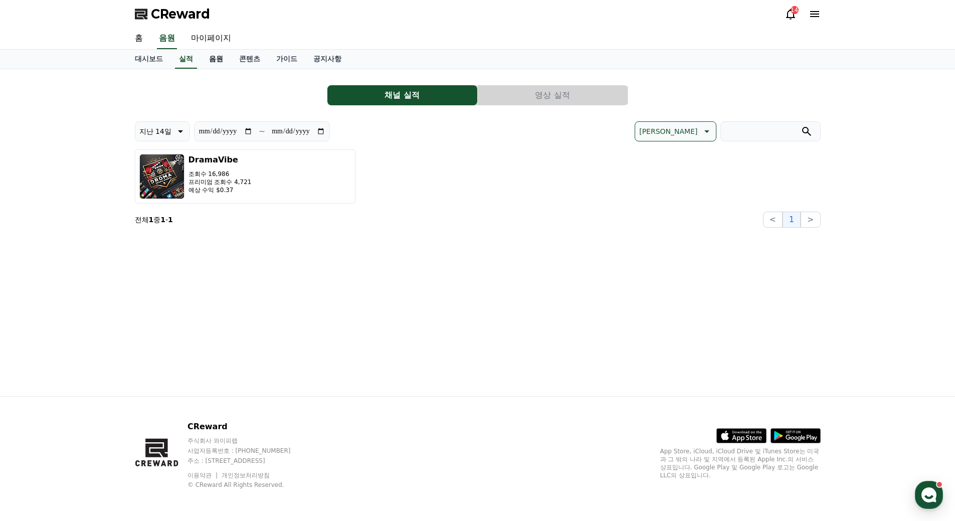
click at [208, 60] on link "음원" at bounding box center [216, 59] width 30 height 19
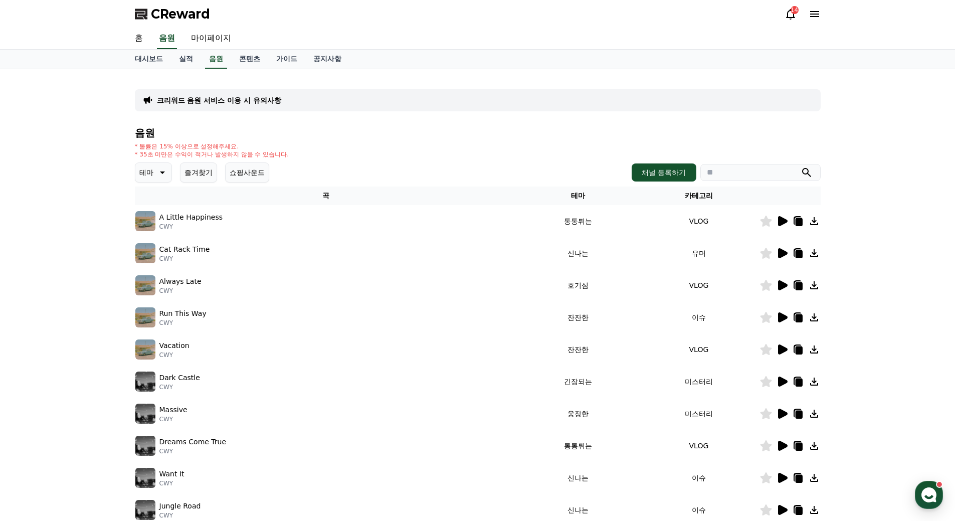
click at [103, 241] on div "크리워드 음원 서비스 이용 시 유의사항 음원 * 볼륨은 15% 이상으로 설정해주세요. * 35초 미만은 수익이 적거나 발생하지 않을 수 있습니…" at bounding box center [477, 311] width 955 height 485
click at [147, 220] on img at bounding box center [145, 221] width 20 height 20
click at [146, 220] on img at bounding box center [145, 221] width 20 height 20
click at [778, 220] on icon at bounding box center [783, 221] width 10 height 10
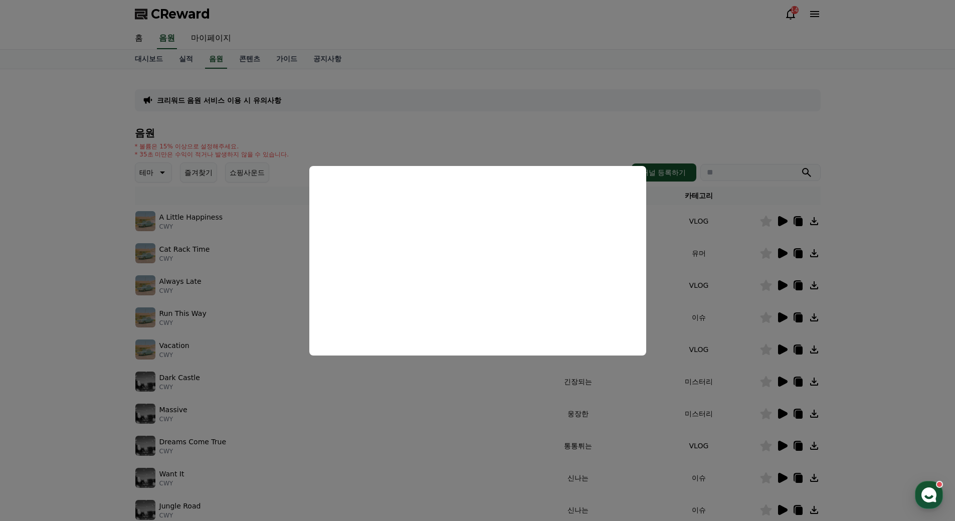
click at [98, 261] on button "close modal" at bounding box center [477, 260] width 955 height 521
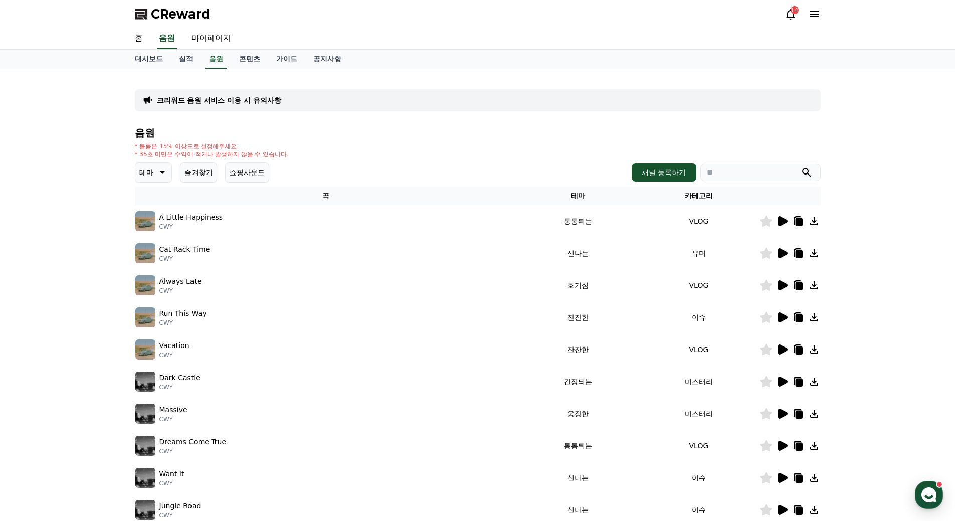
click at [782, 257] on icon at bounding box center [782, 253] width 12 height 12
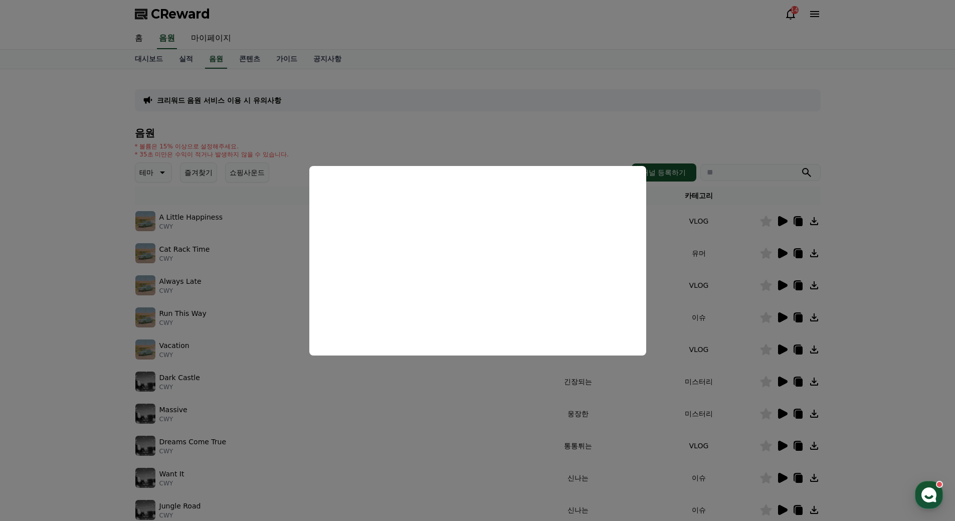
click at [76, 297] on button "close modal" at bounding box center [477, 260] width 955 height 521
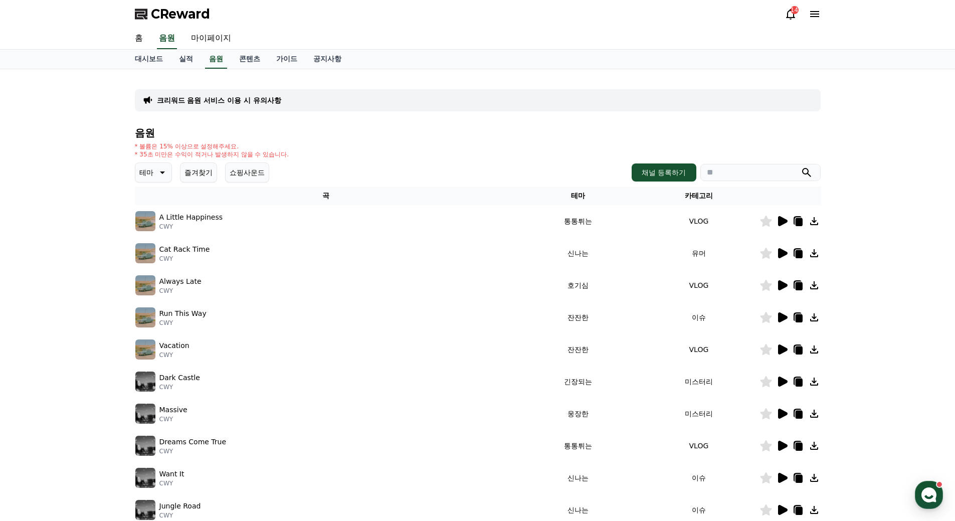
click at [787, 283] on icon at bounding box center [782, 285] width 12 height 12
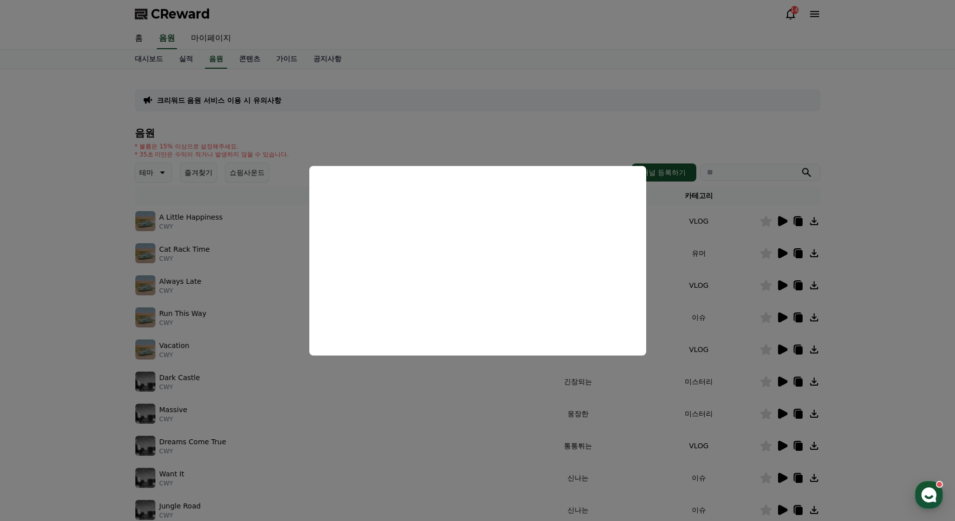
click at [89, 342] on button "close modal" at bounding box center [477, 260] width 955 height 521
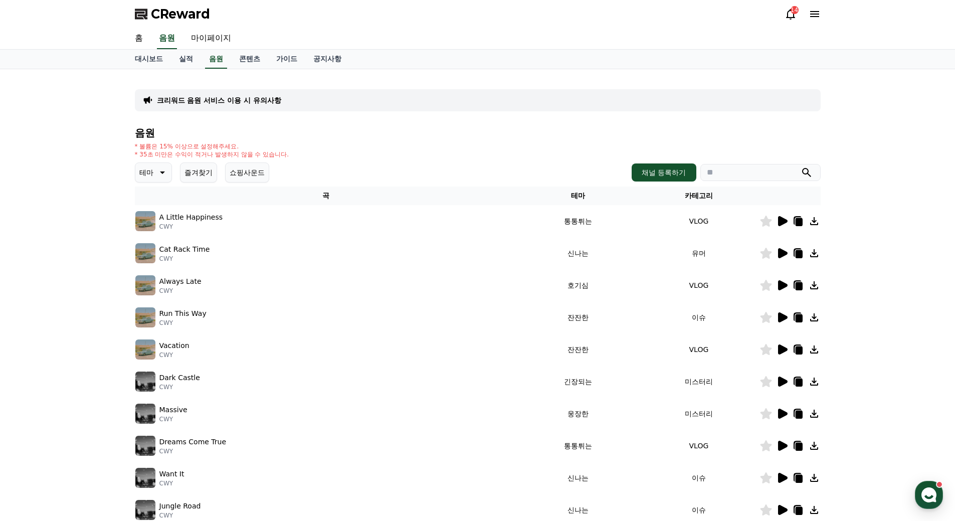
click at [780, 318] on icon at bounding box center [783, 317] width 10 height 10
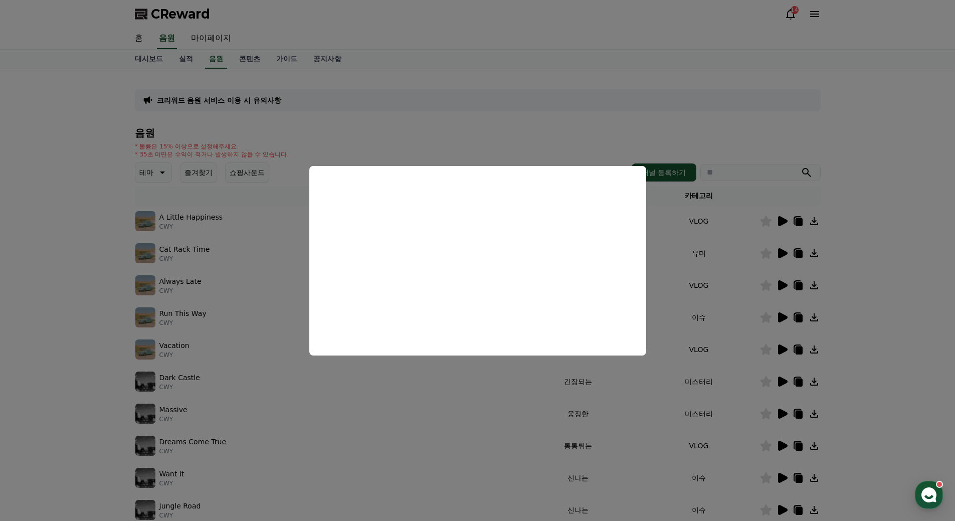
click at [890, 417] on button "close modal" at bounding box center [477, 260] width 955 height 521
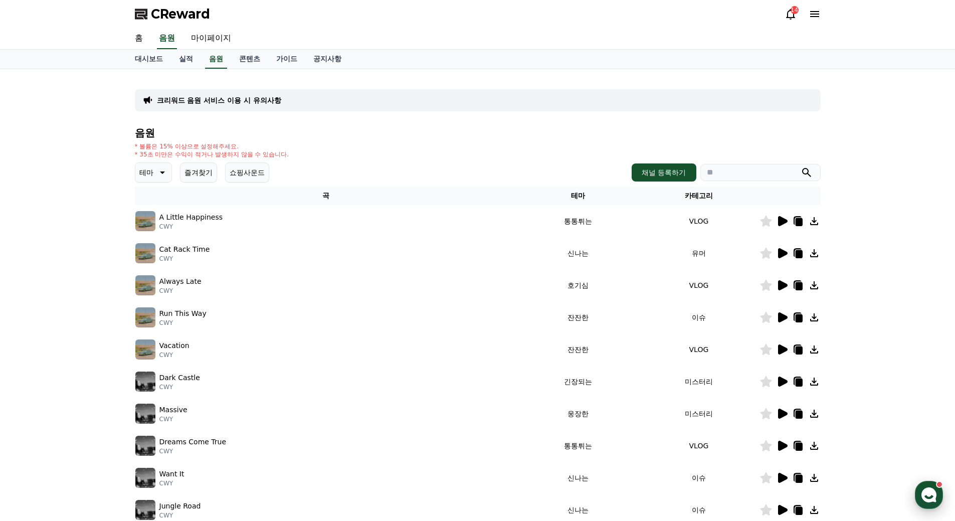
click at [926, 494] on use "button" at bounding box center [928, 494] width 15 height 15
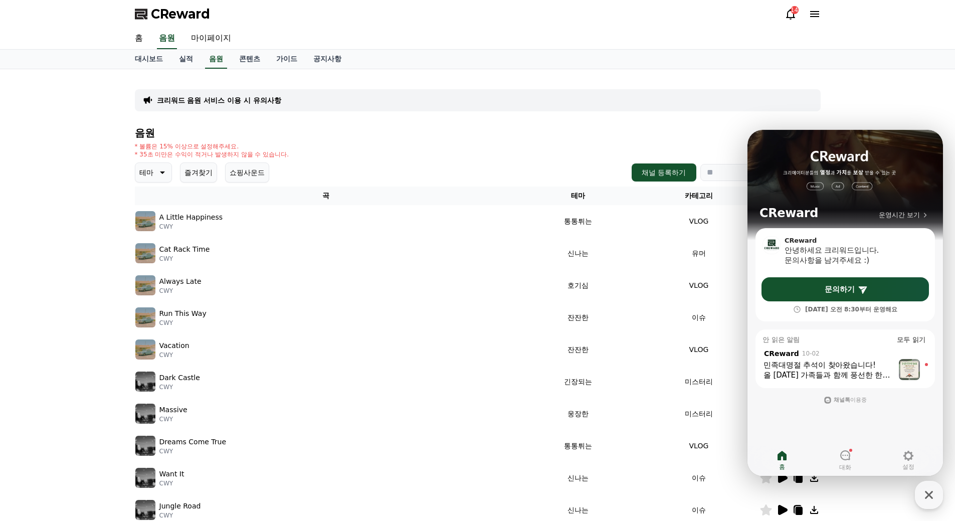
click at [86, 350] on div "크리워드 음원 서비스 이용 시 유의사항 음원 * 볼륨은 15% 이상으로 설정해주세요. * 35초 미만은 수익이 적거나 발생하지 않을 수 있습니…" at bounding box center [477, 311] width 955 height 485
click at [140, 349] on img at bounding box center [145, 349] width 20 height 20
click at [927, 497] on icon "button" at bounding box center [929, 495] width 8 height 8
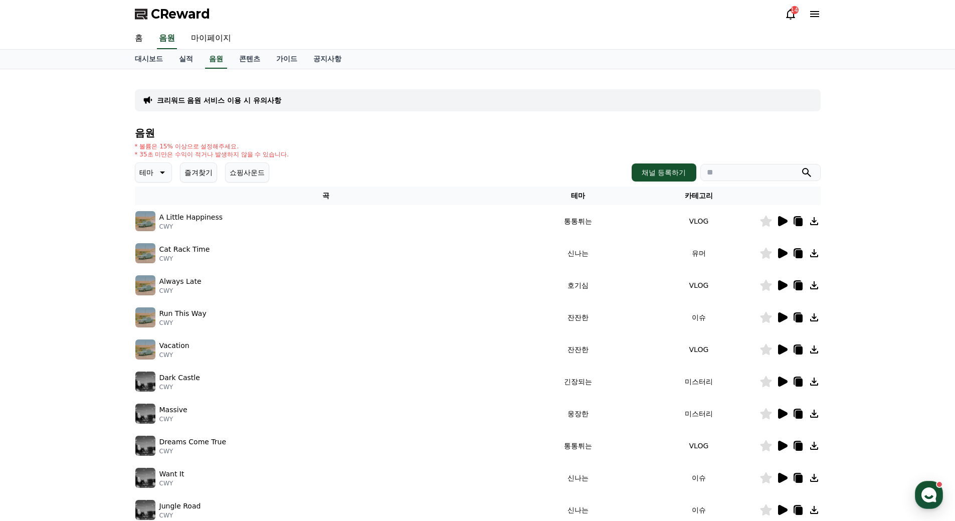
click at [781, 350] on icon at bounding box center [783, 349] width 10 height 10
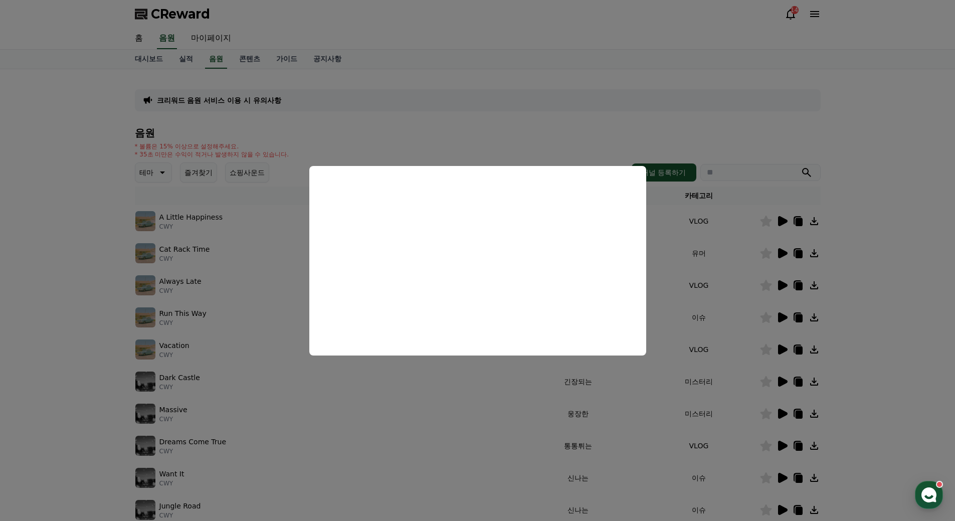
click at [97, 383] on button "close modal" at bounding box center [477, 260] width 955 height 521
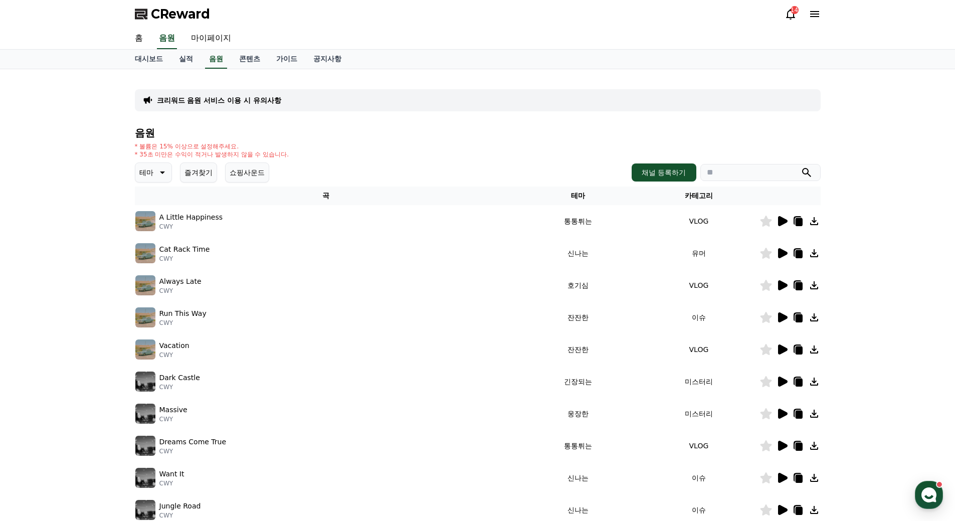
click at [779, 380] on icon at bounding box center [783, 381] width 10 height 10
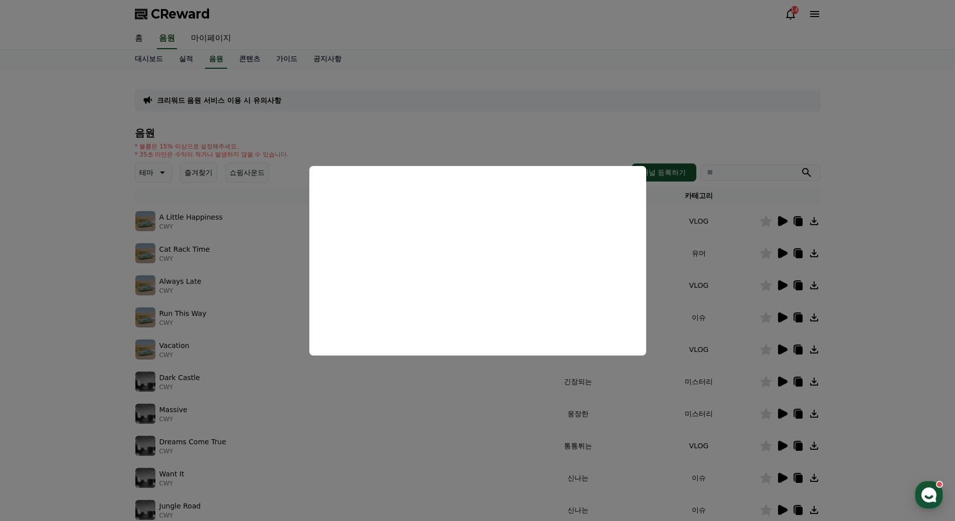
click at [108, 367] on button "close modal" at bounding box center [477, 260] width 955 height 521
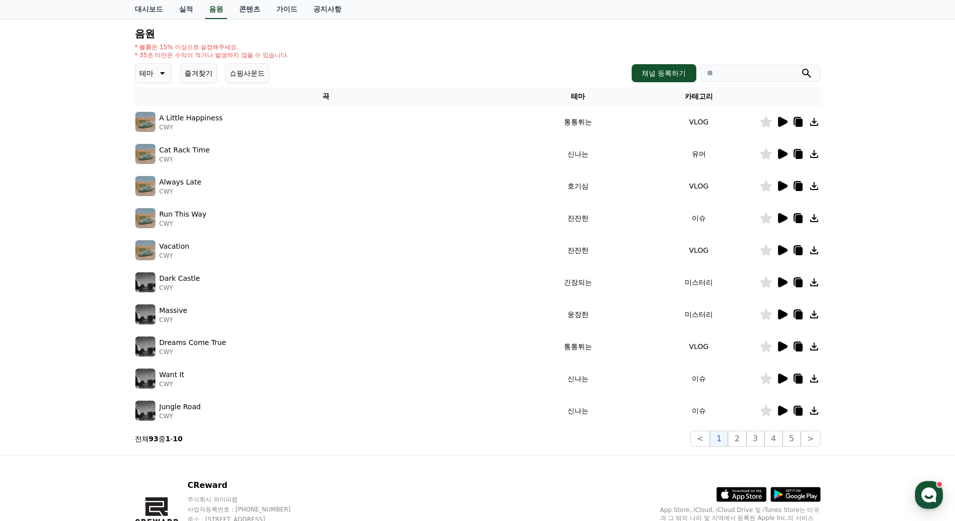
scroll to position [100, 0]
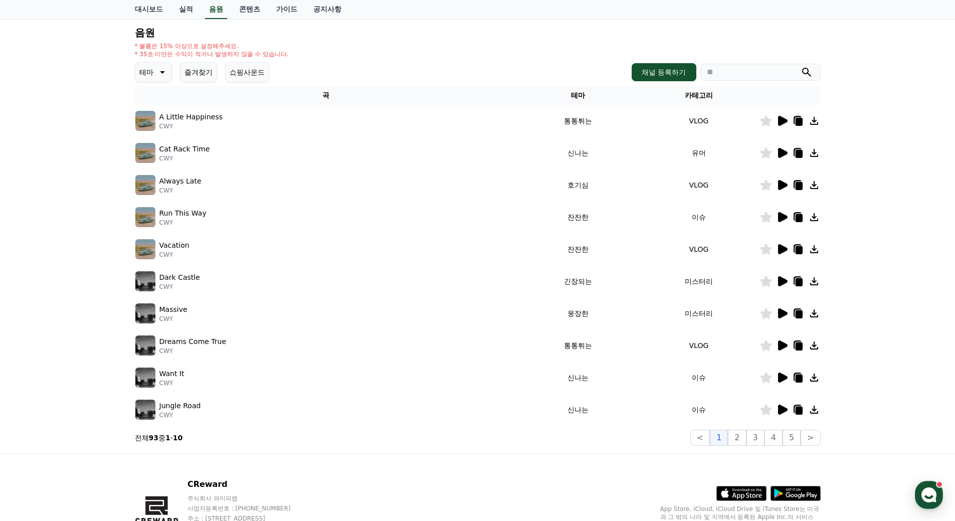
click at [781, 411] on icon at bounding box center [783, 409] width 10 height 10
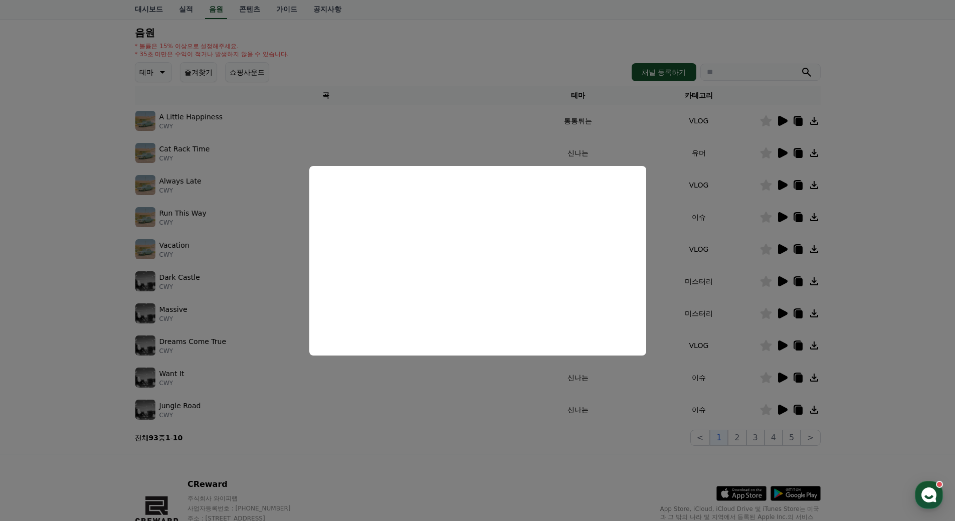
click at [98, 269] on button "close modal" at bounding box center [477, 260] width 955 height 521
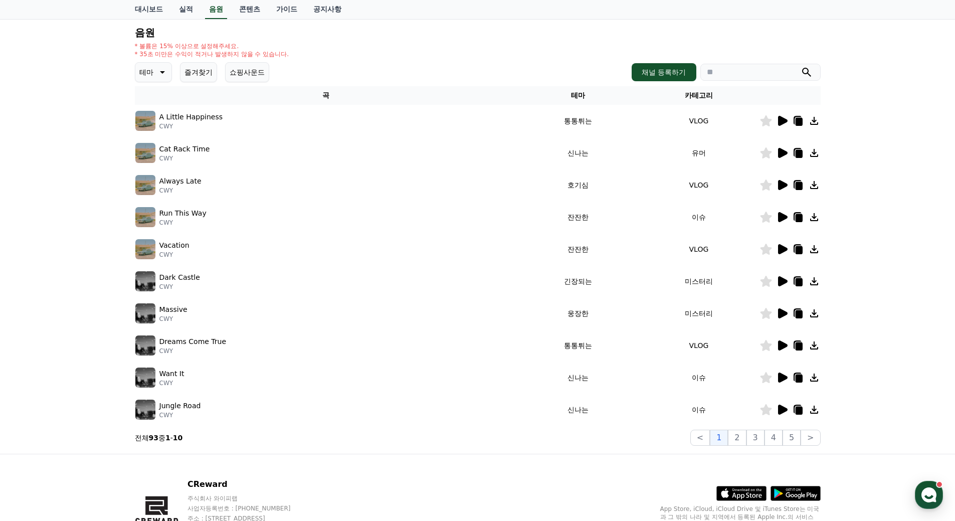
click at [784, 313] on icon at bounding box center [783, 313] width 10 height 10
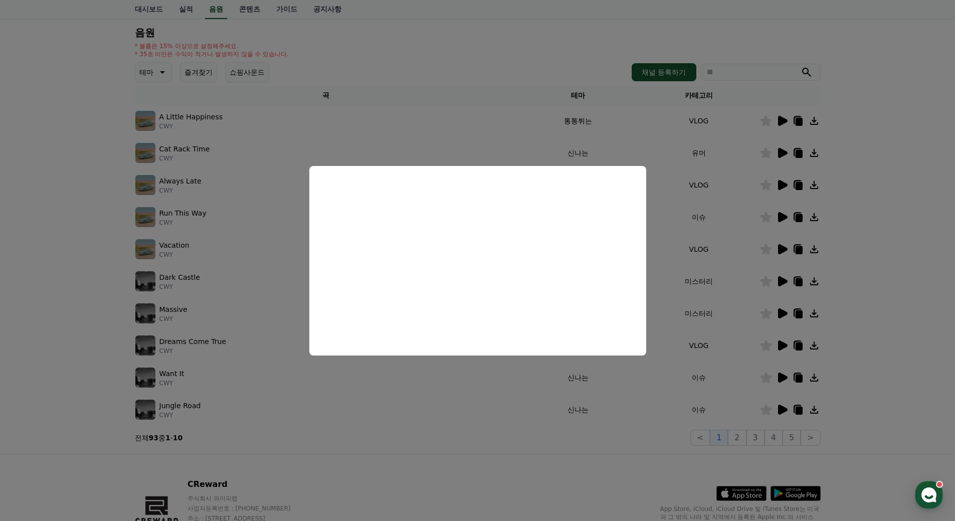
click at [103, 334] on button "close modal" at bounding box center [477, 260] width 955 height 521
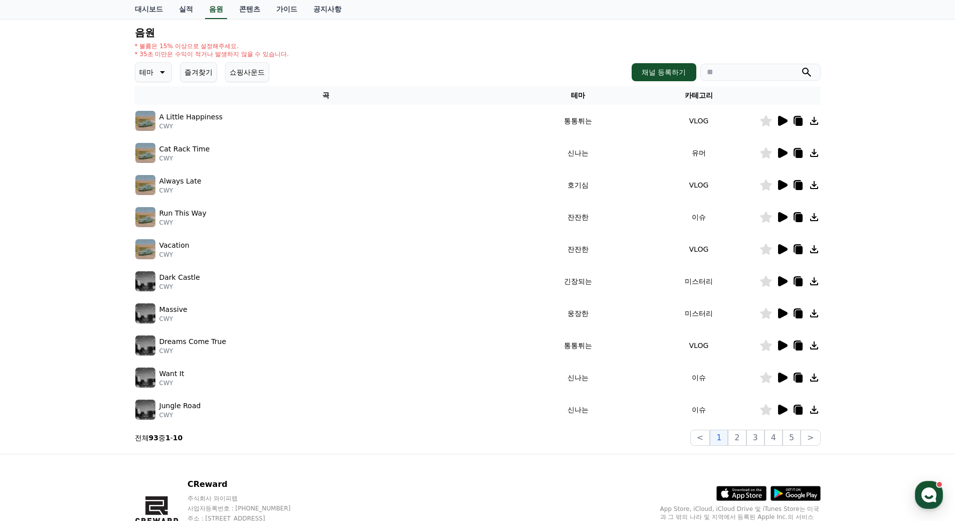
click at [765, 313] on icon at bounding box center [766, 313] width 12 height 11
click at [764, 121] on icon at bounding box center [766, 120] width 12 height 11
click at [782, 347] on icon at bounding box center [783, 345] width 10 height 10
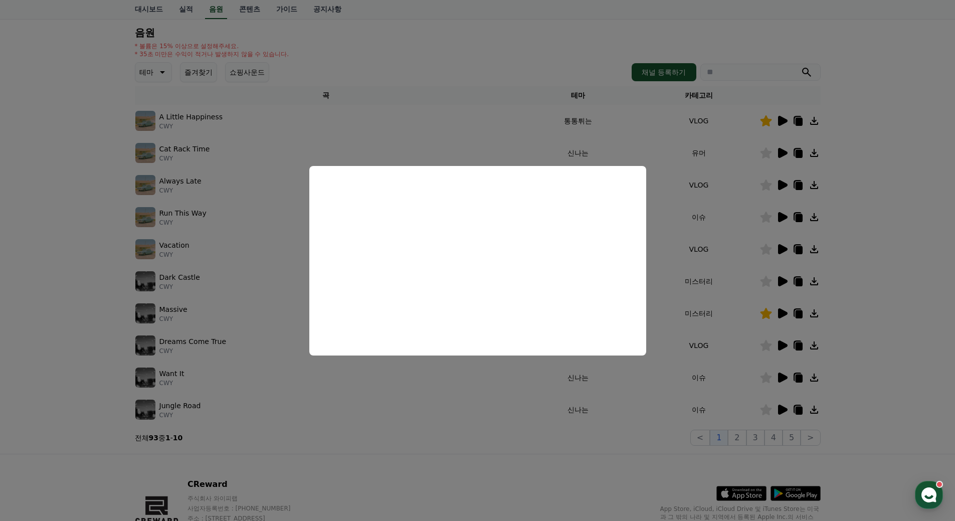
click at [90, 372] on button "close modal" at bounding box center [477, 260] width 955 height 521
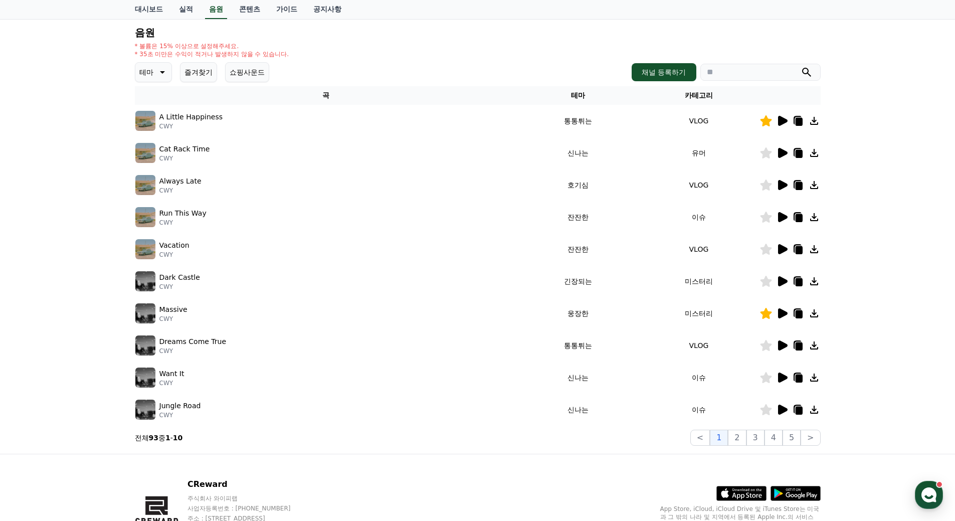
click at [783, 380] on icon at bounding box center [783, 377] width 10 height 10
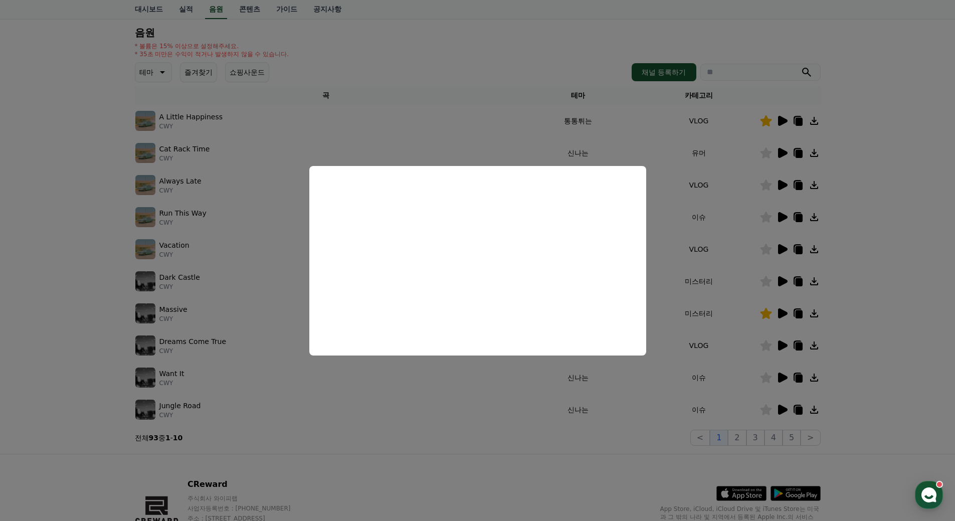
click at [115, 363] on button "close modal" at bounding box center [477, 260] width 955 height 521
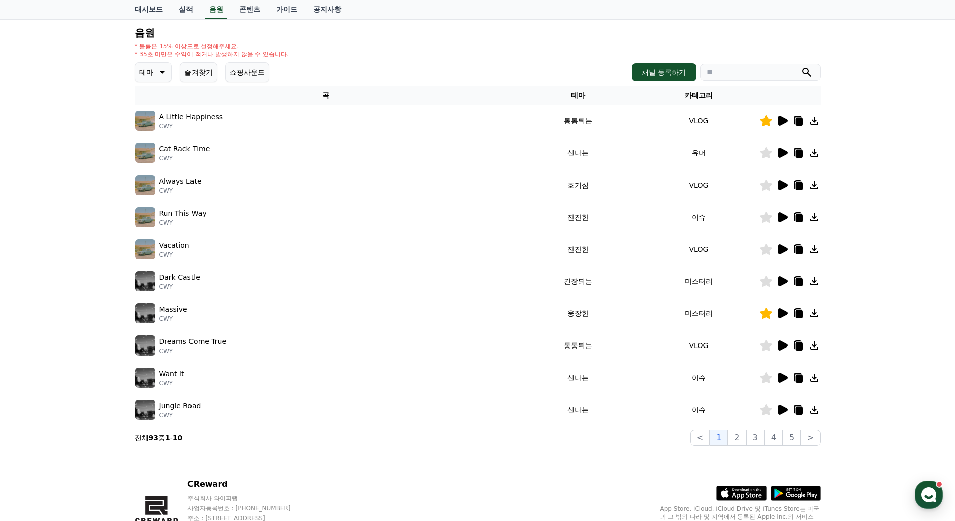
click at [785, 281] on icon at bounding box center [783, 281] width 10 height 10
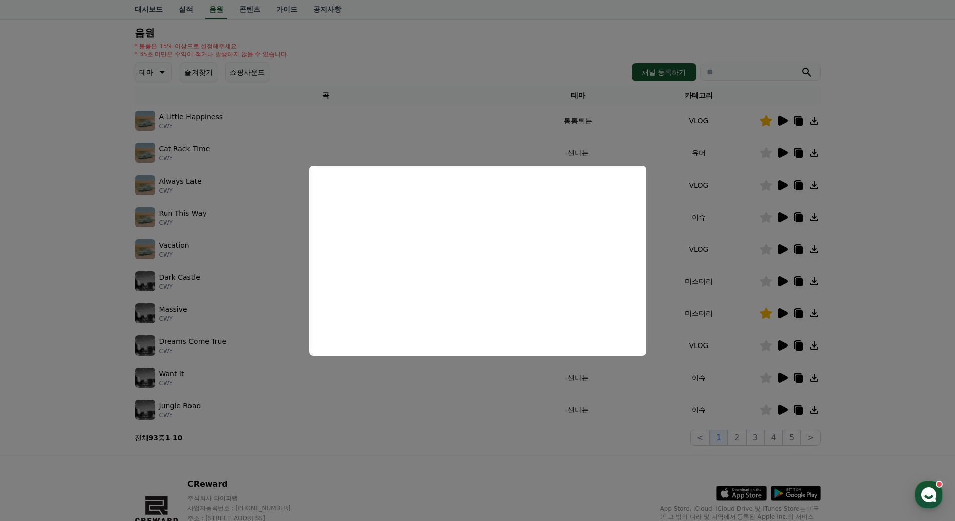
click at [63, 287] on button "close modal" at bounding box center [477, 260] width 955 height 521
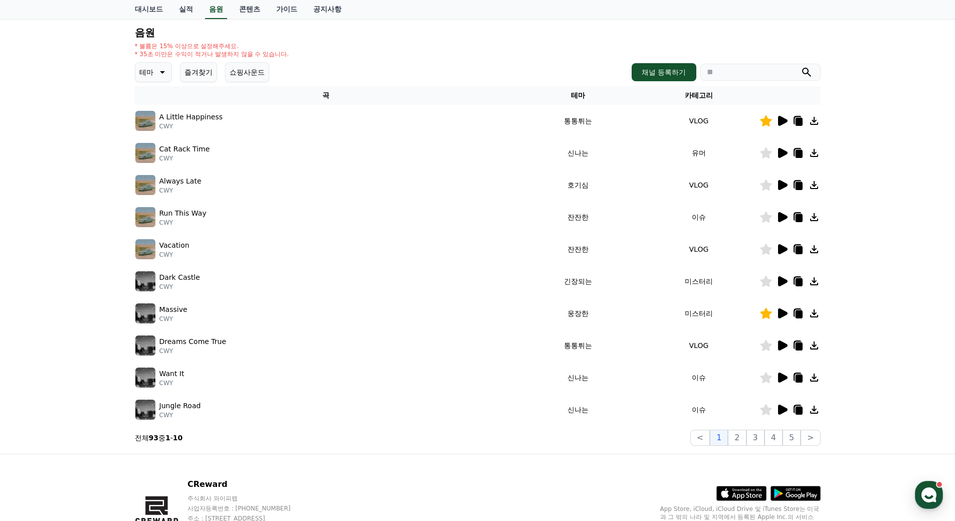
click at [780, 221] on icon at bounding box center [783, 217] width 10 height 10
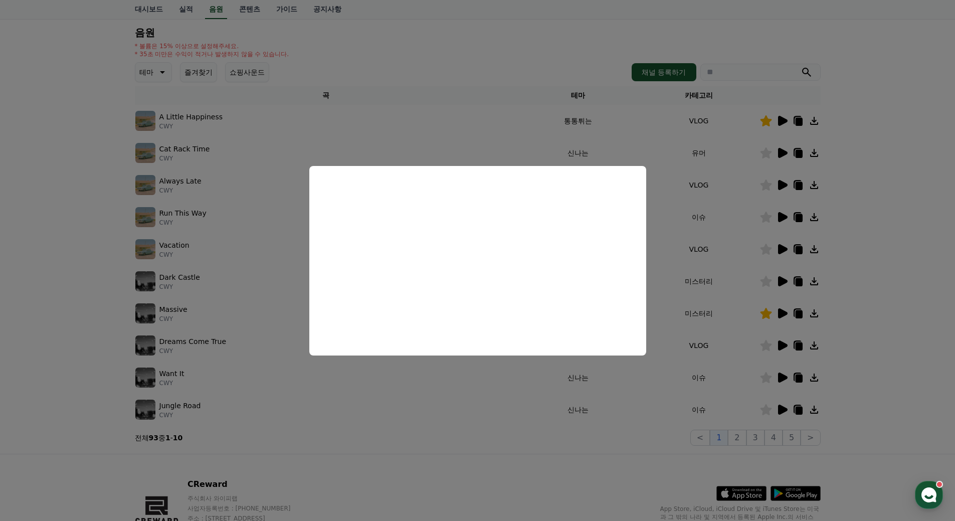
click at [864, 319] on button "close modal" at bounding box center [477, 260] width 955 height 521
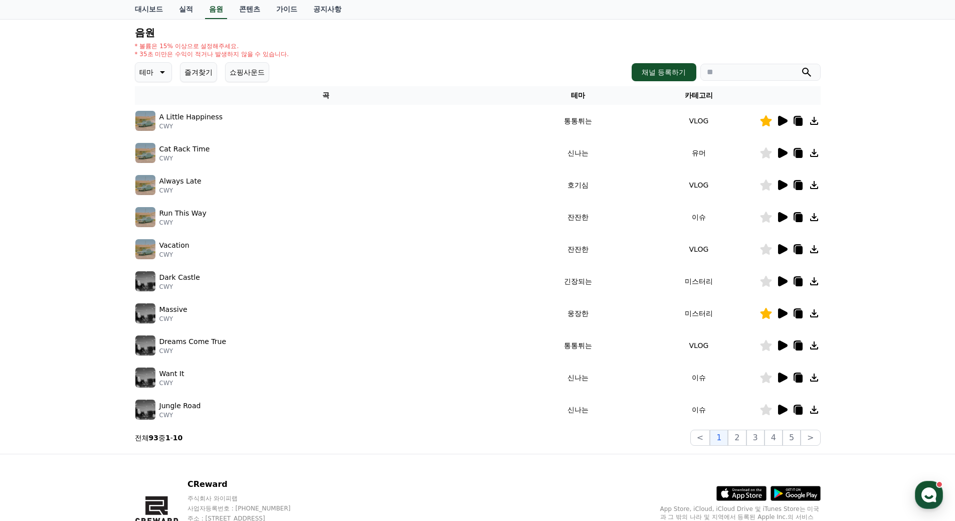
click at [782, 408] on icon at bounding box center [783, 409] width 10 height 10
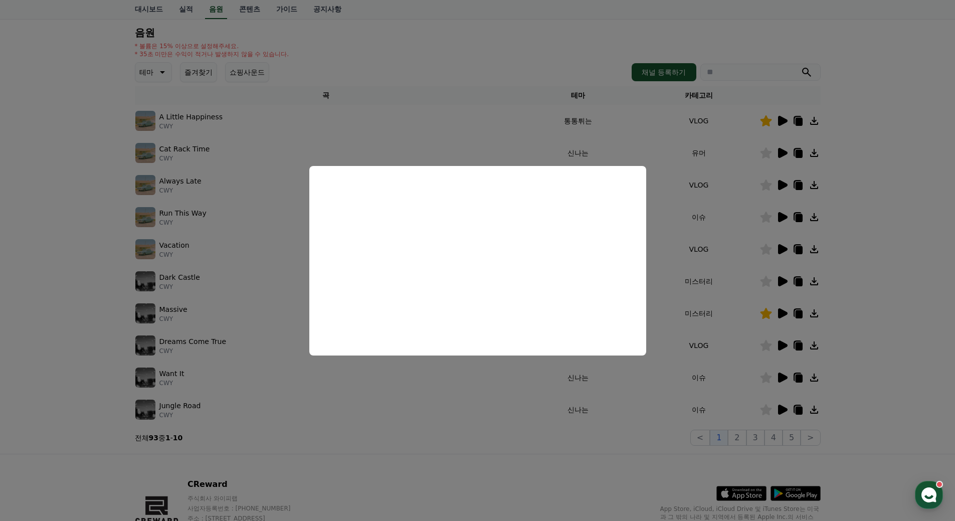
click at [881, 318] on button "close modal" at bounding box center [477, 260] width 955 height 521
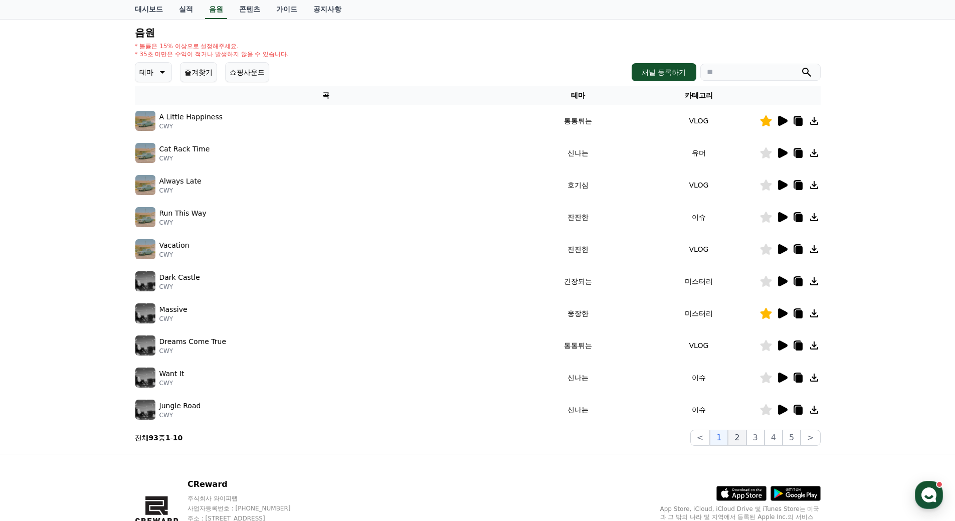
click at [737, 435] on button "2" at bounding box center [737, 437] width 18 height 16
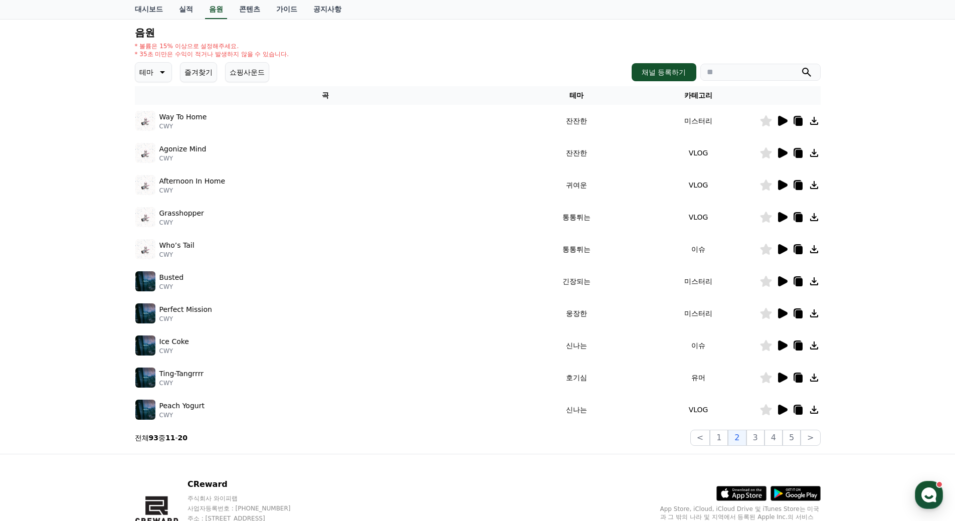
click at [780, 122] on icon at bounding box center [783, 121] width 10 height 10
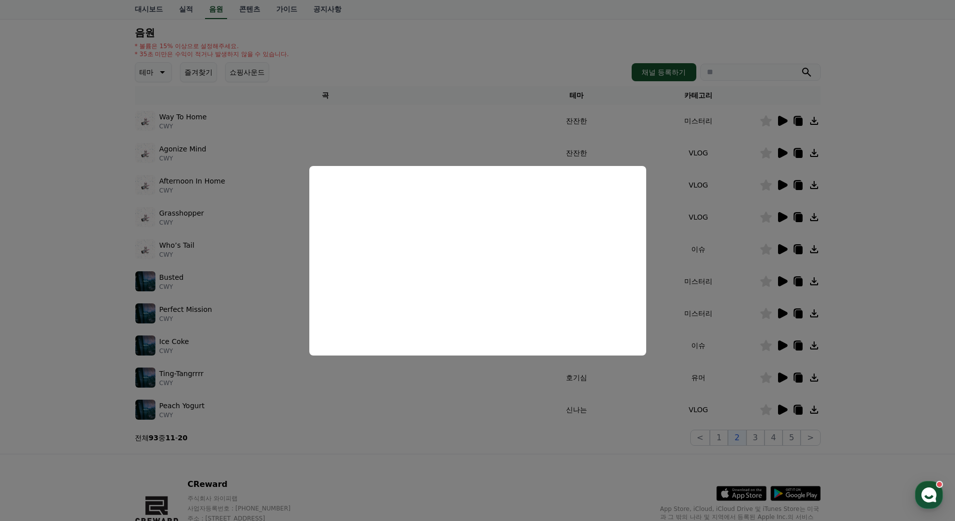
drag, startPoint x: 870, startPoint y: 278, endPoint x: 859, endPoint y: 221, distance: 57.6
click at [870, 278] on button "close modal" at bounding box center [477, 260] width 955 height 521
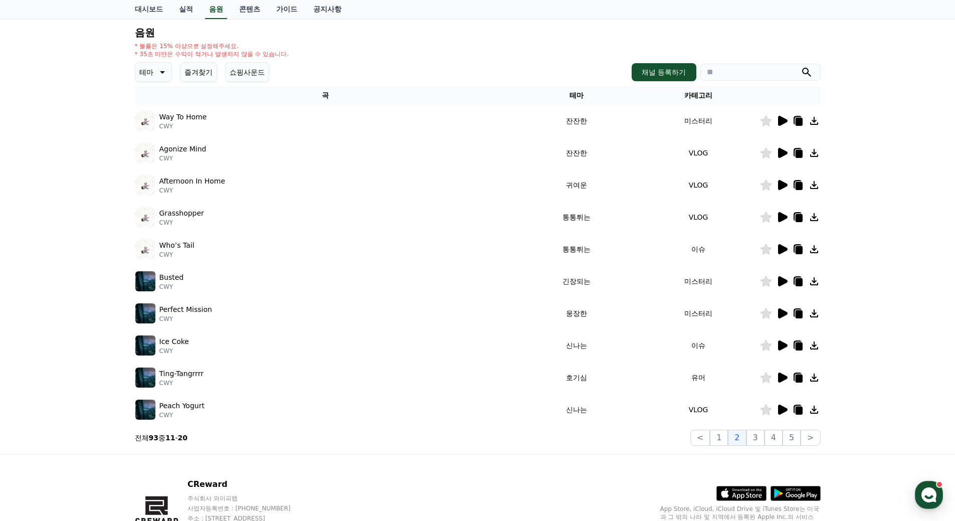
click at [781, 156] on icon at bounding box center [783, 153] width 10 height 10
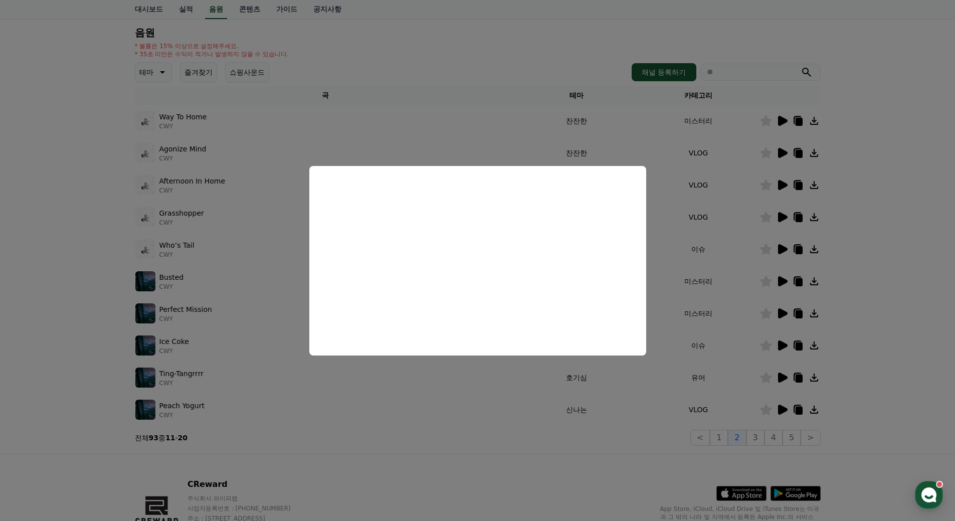
click at [780, 184] on button "close modal" at bounding box center [477, 260] width 955 height 521
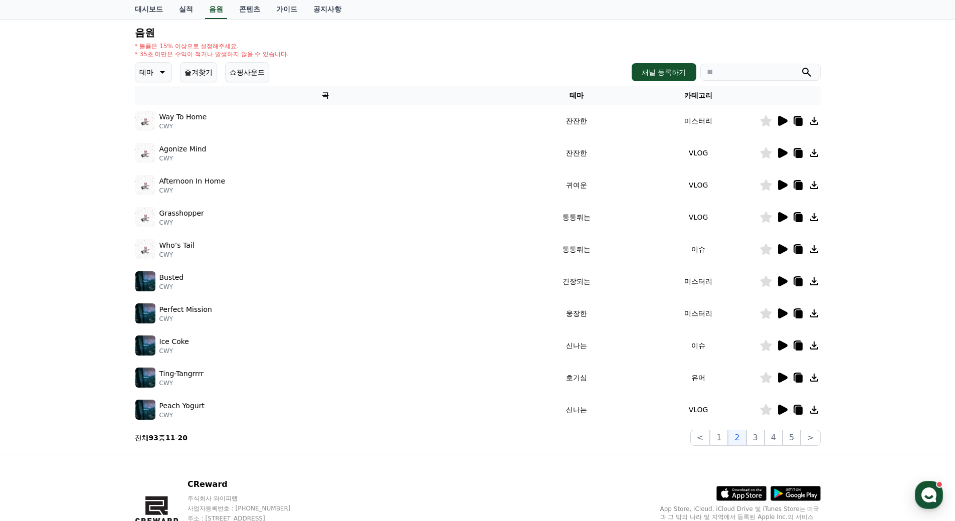
click at [768, 152] on icon at bounding box center [766, 152] width 12 height 11
click at [779, 184] on icon at bounding box center [783, 185] width 10 height 10
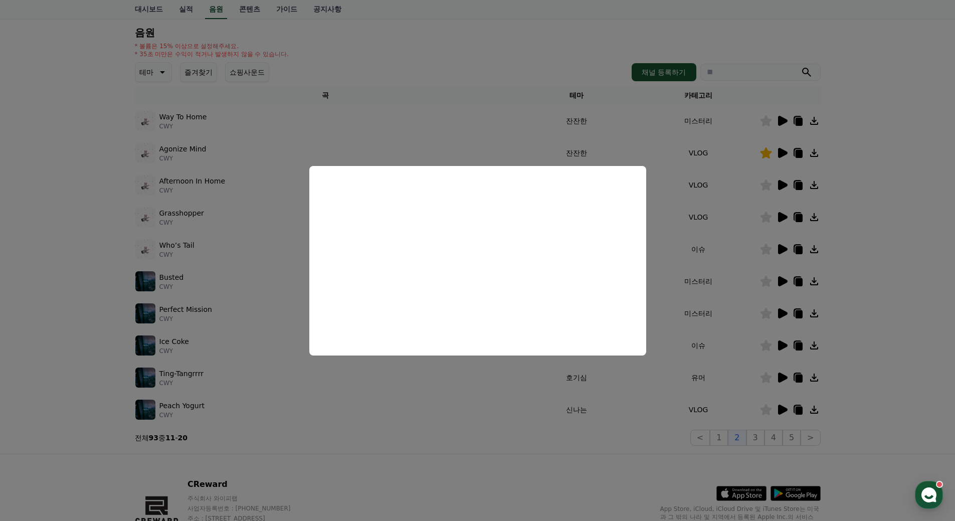
click at [871, 231] on button "close modal" at bounding box center [477, 260] width 955 height 521
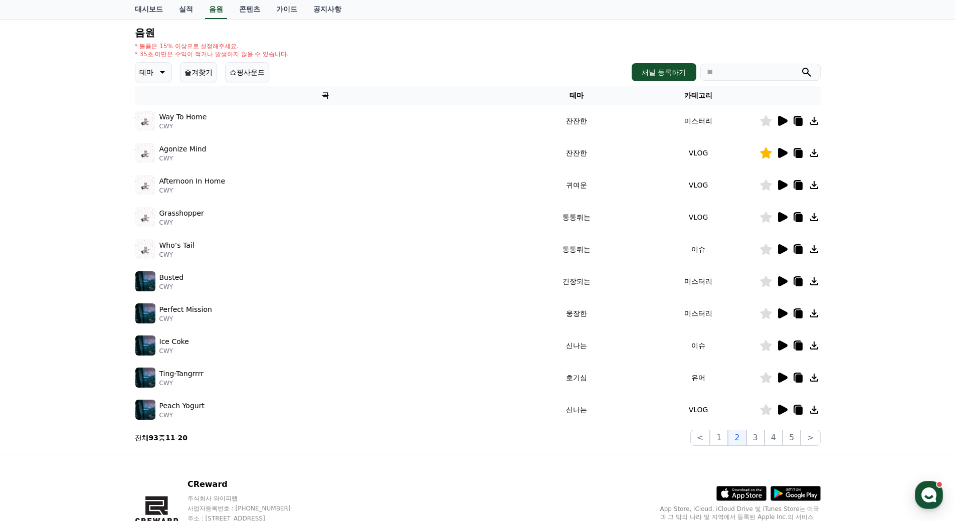
click at [769, 218] on icon at bounding box center [766, 216] width 12 height 11
click at [765, 214] on icon at bounding box center [766, 216] width 12 height 11
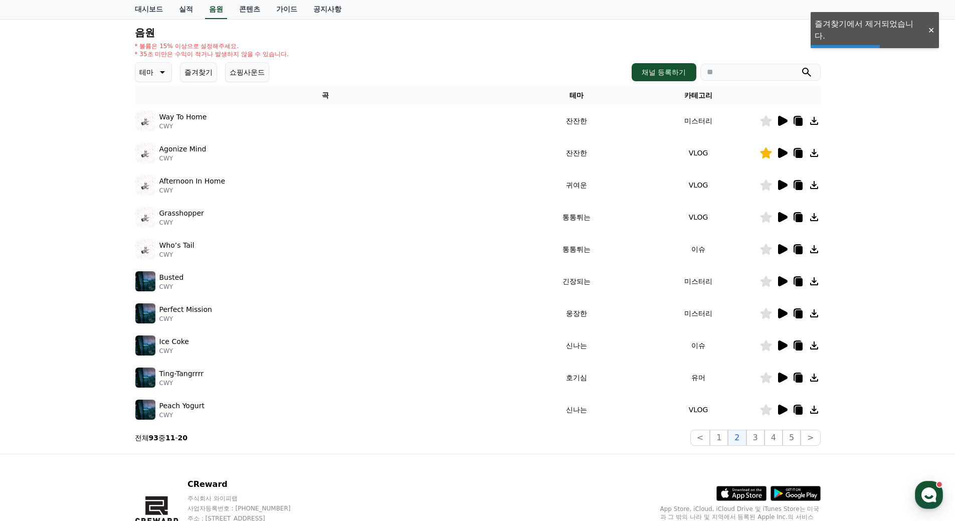
click at [776, 217] on icon at bounding box center [782, 217] width 12 height 12
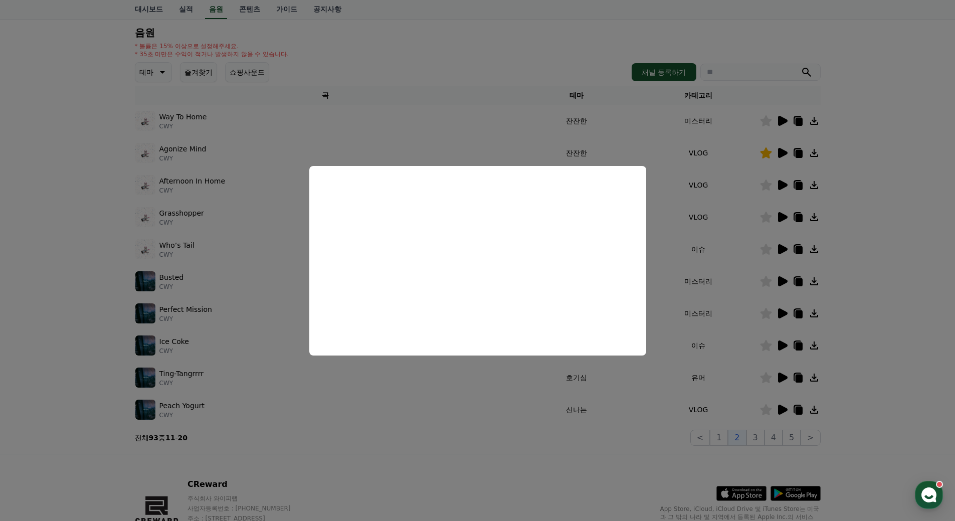
click at [871, 298] on button "close modal" at bounding box center [477, 260] width 955 height 521
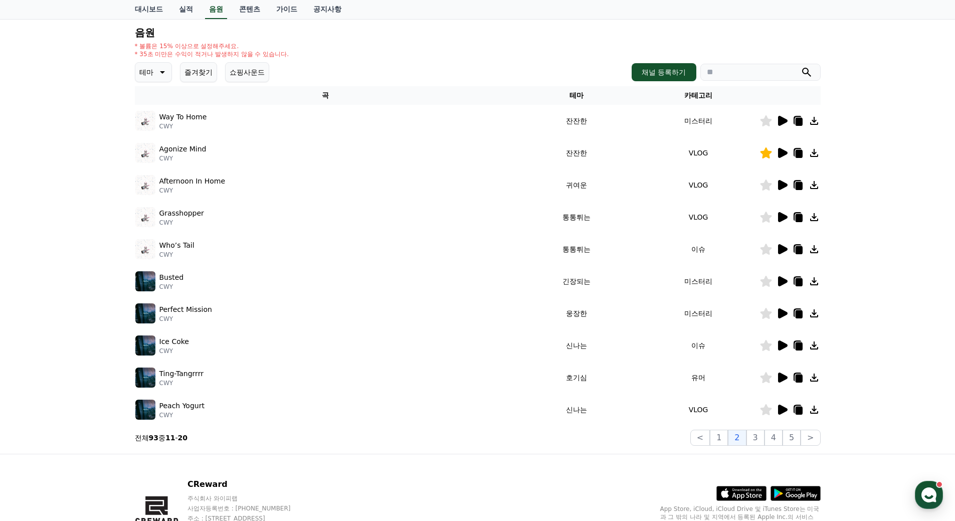
click at [781, 251] on icon at bounding box center [783, 249] width 10 height 10
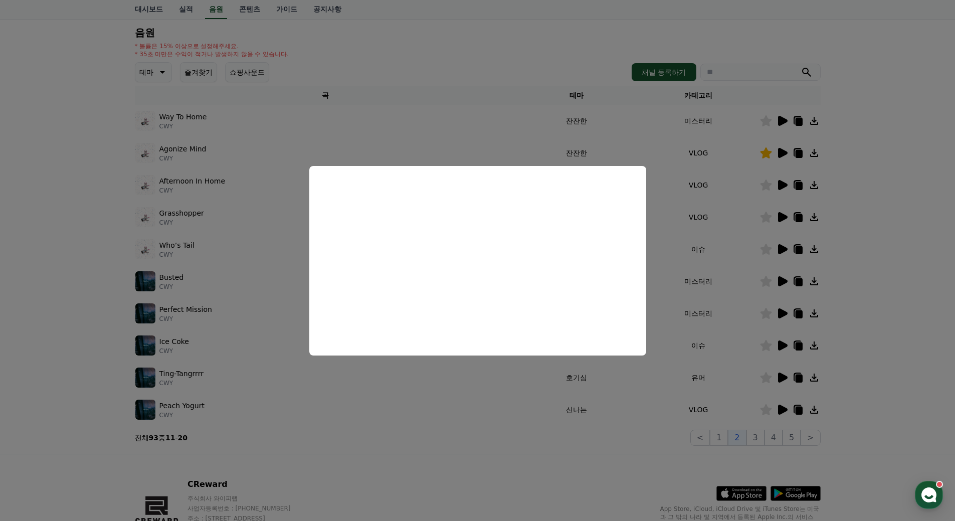
click at [870, 300] on button "close modal" at bounding box center [477, 260] width 955 height 521
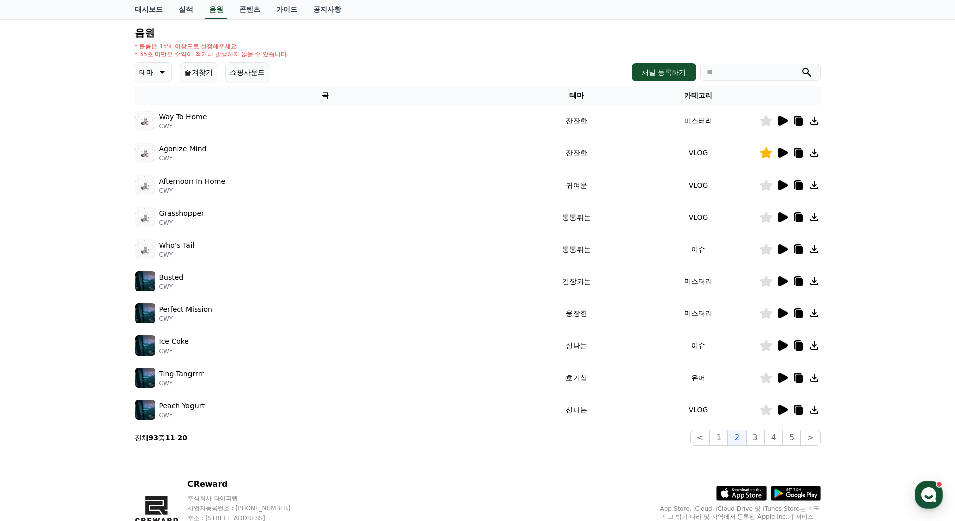
click at [763, 250] on icon at bounding box center [766, 249] width 12 height 11
click at [782, 281] on icon at bounding box center [783, 281] width 10 height 10
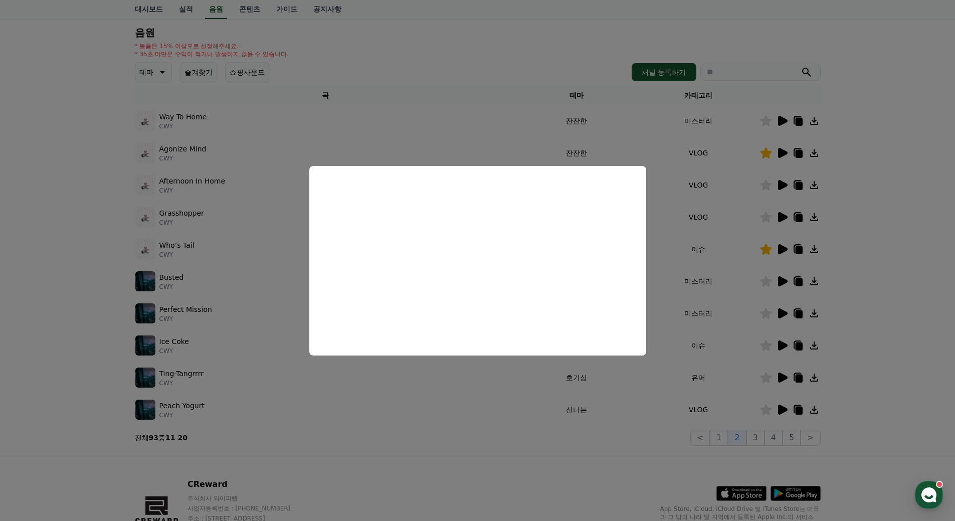
click at [852, 305] on button "close modal" at bounding box center [477, 260] width 955 height 521
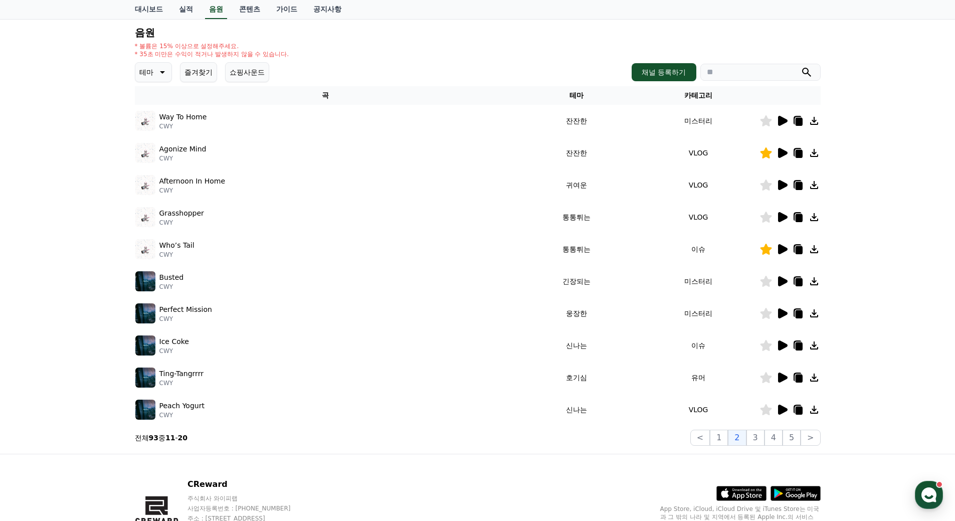
click at [767, 283] on icon at bounding box center [766, 281] width 12 height 11
click at [778, 313] on icon at bounding box center [783, 313] width 10 height 10
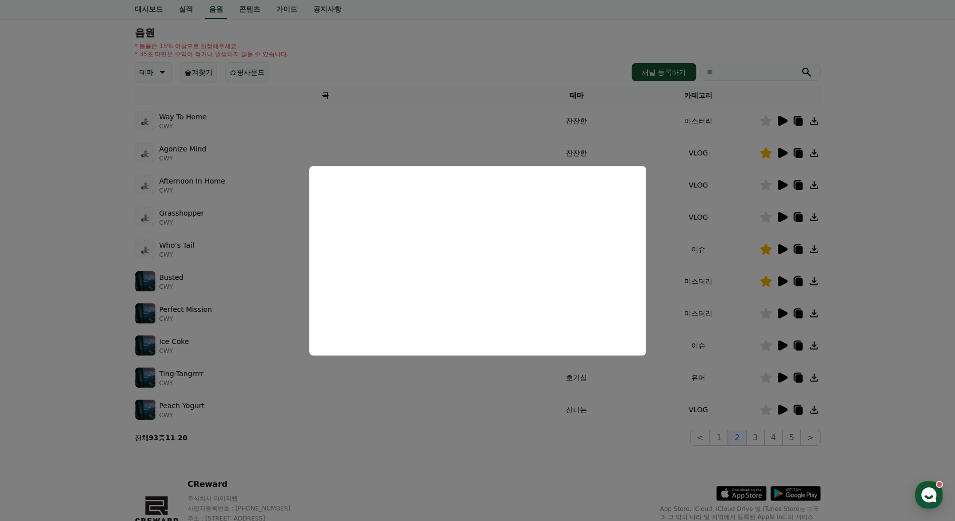
click at [845, 297] on button "close modal" at bounding box center [477, 260] width 955 height 521
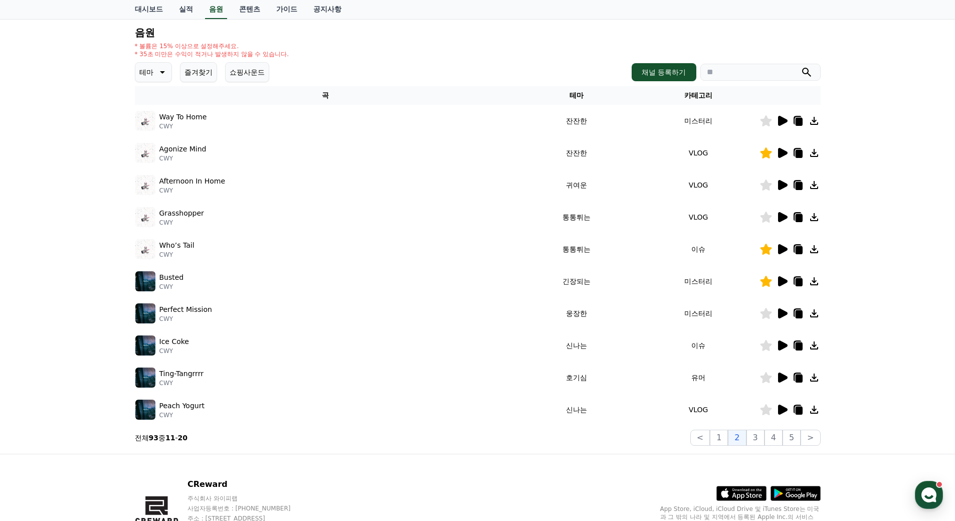
click at [764, 342] on icon at bounding box center [766, 345] width 12 height 11
click at [765, 344] on icon at bounding box center [766, 345] width 12 height 11
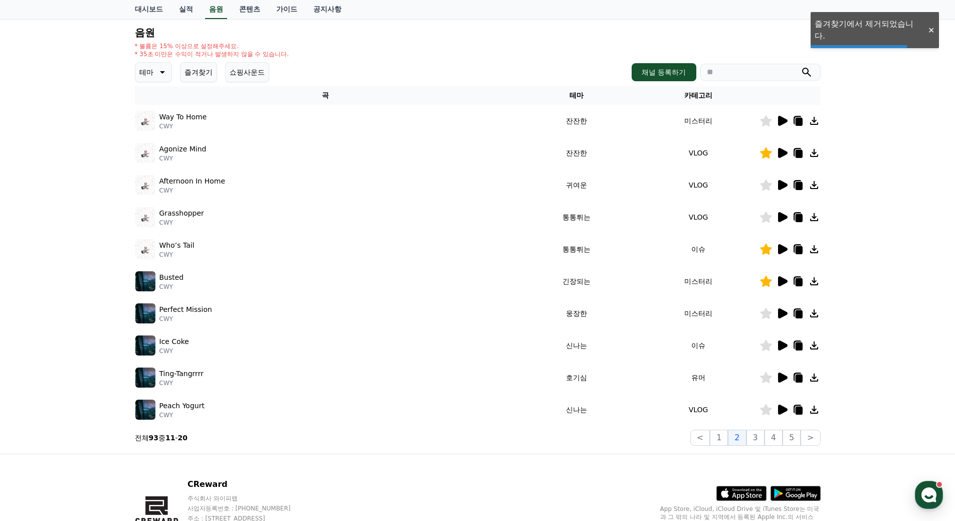
click at [786, 344] on icon at bounding box center [783, 345] width 10 height 10
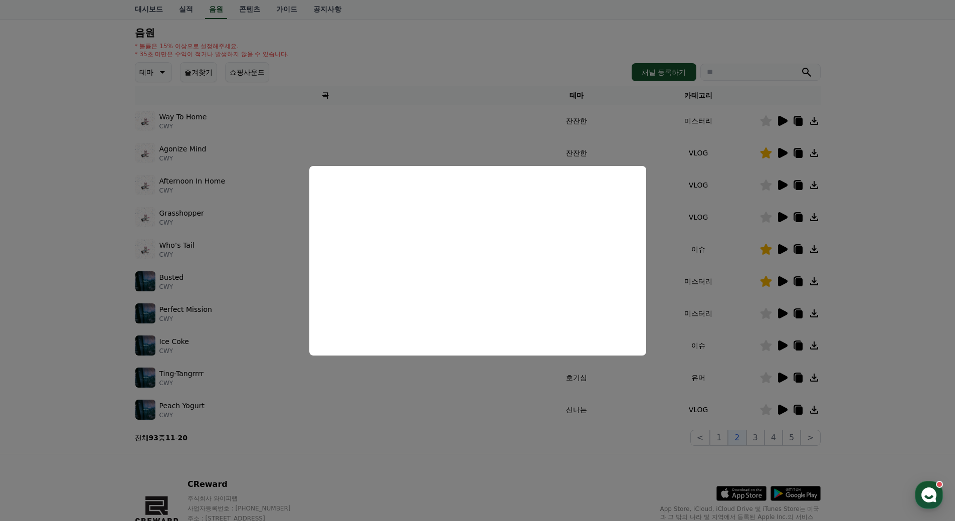
click at [853, 339] on button "close modal" at bounding box center [477, 260] width 955 height 521
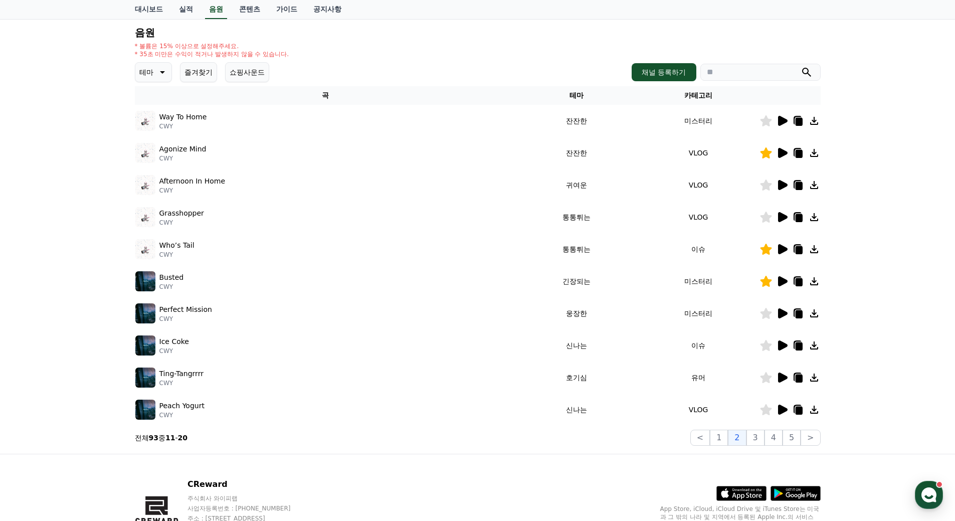
click at [776, 346] on icon at bounding box center [782, 345] width 12 height 12
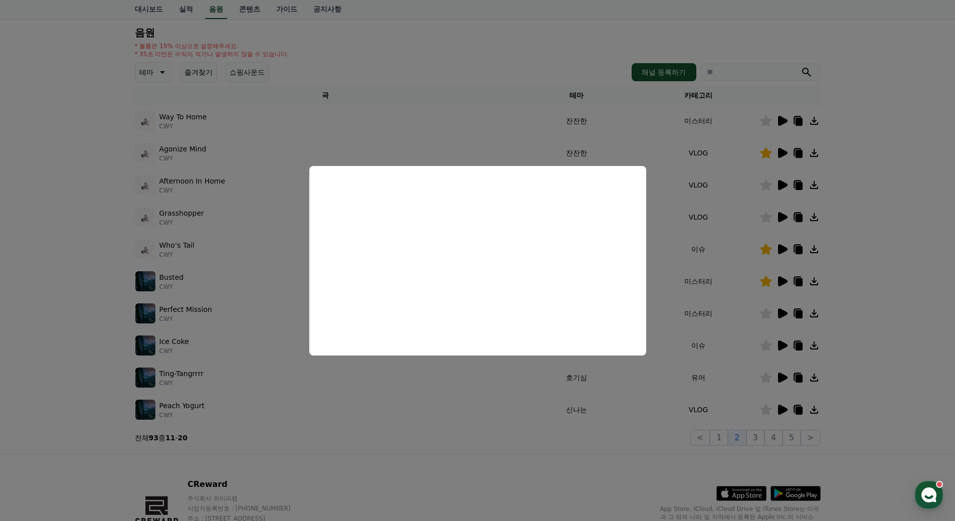
click at [859, 339] on button "close modal" at bounding box center [477, 260] width 955 height 521
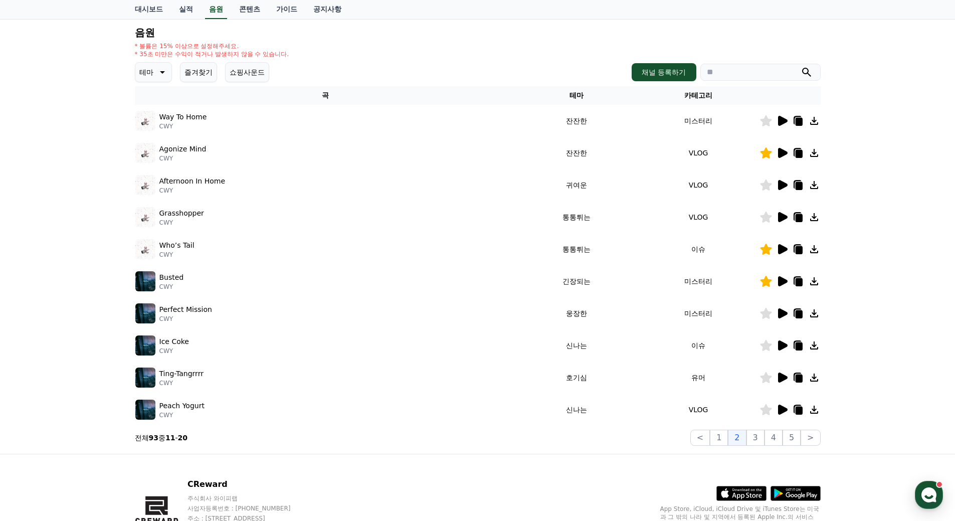
click at [778, 373] on icon at bounding box center [783, 377] width 10 height 10
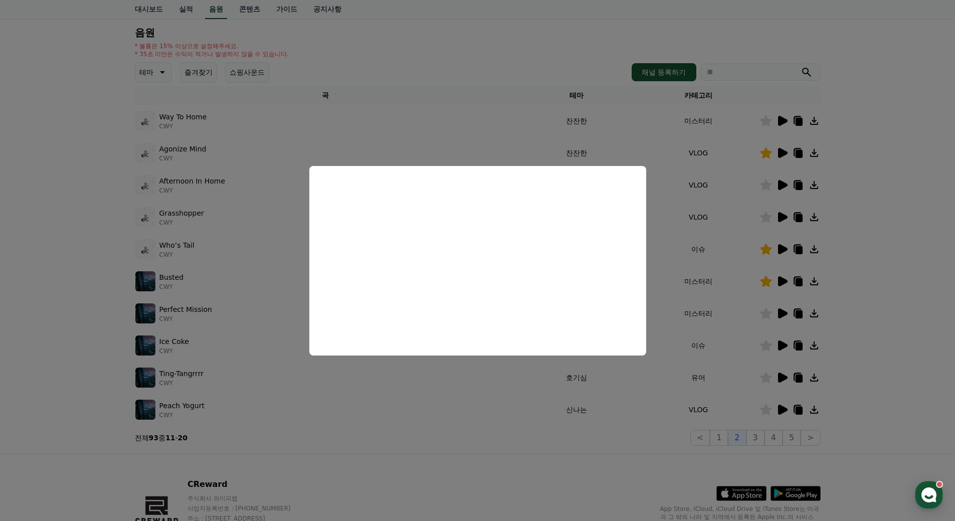
click at [879, 388] on button "close modal" at bounding box center [477, 260] width 955 height 521
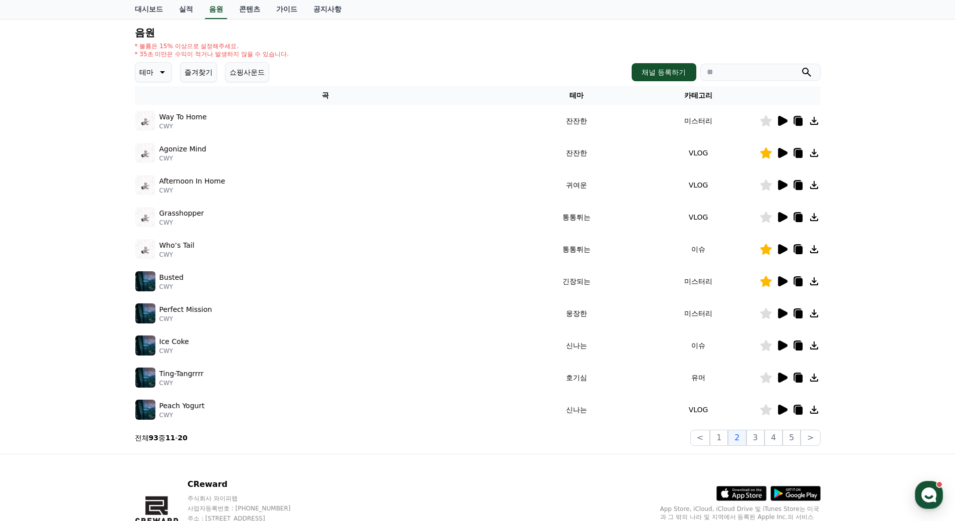
click at [766, 406] on icon at bounding box center [766, 409] width 12 height 11
click at [761, 408] on icon at bounding box center [766, 409] width 12 height 11
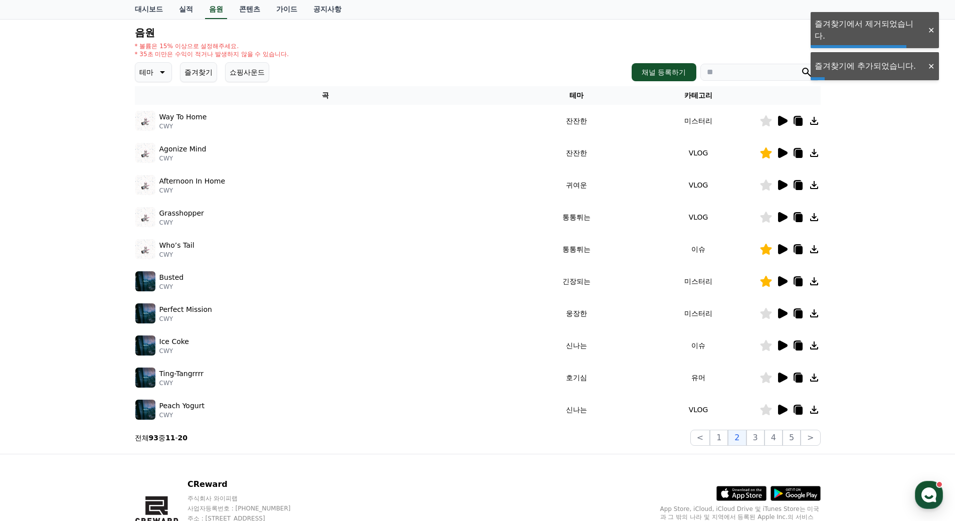
click at [785, 410] on icon at bounding box center [783, 409] width 10 height 10
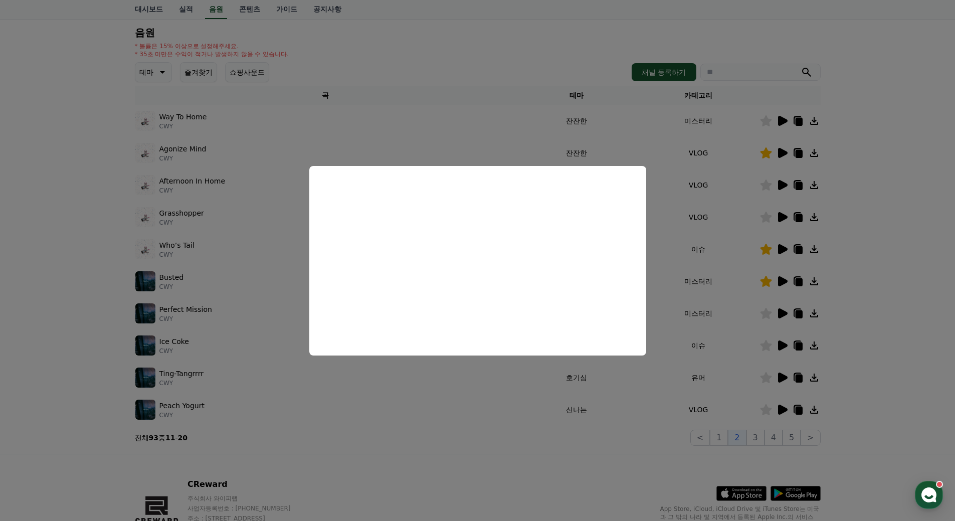
click at [848, 398] on button "close modal" at bounding box center [477, 260] width 955 height 521
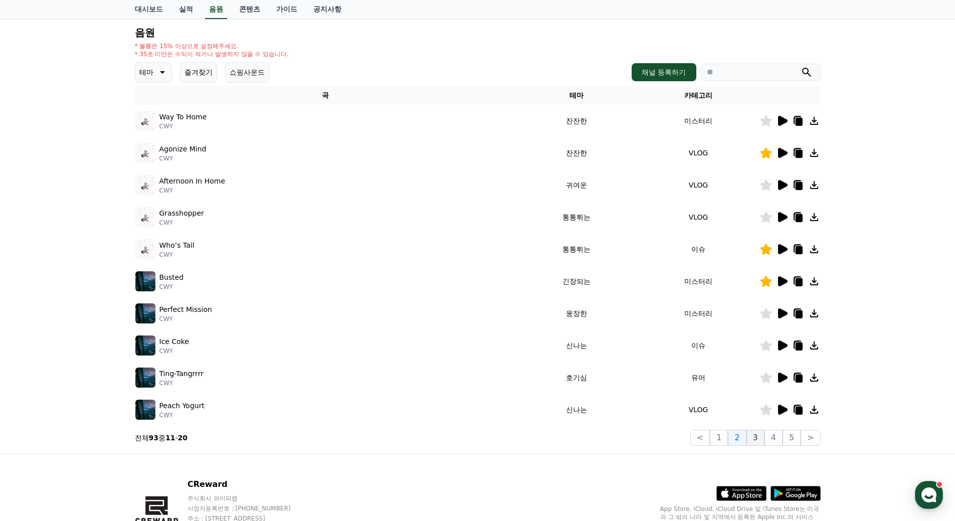
click at [759, 436] on button "3" at bounding box center [755, 437] width 18 height 16
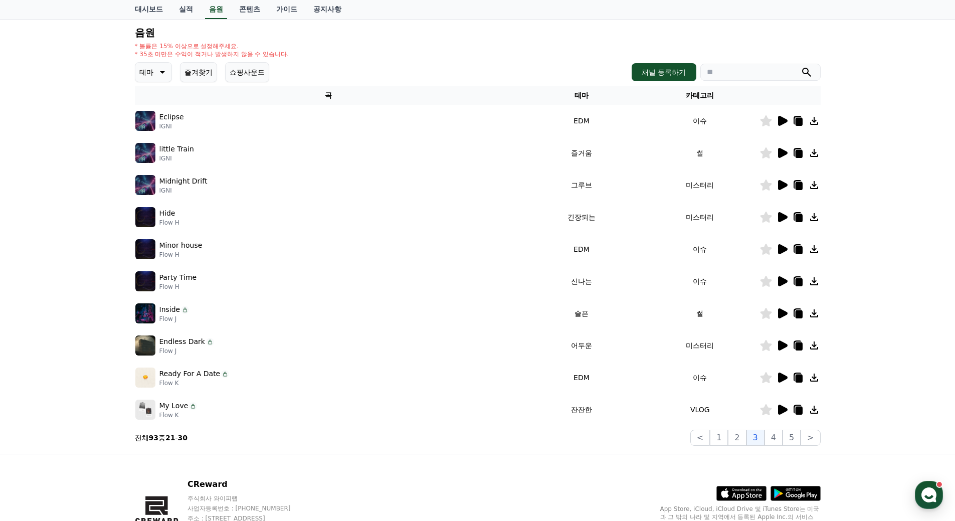
click at [785, 122] on icon at bounding box center [783, 121] width 10 height 10
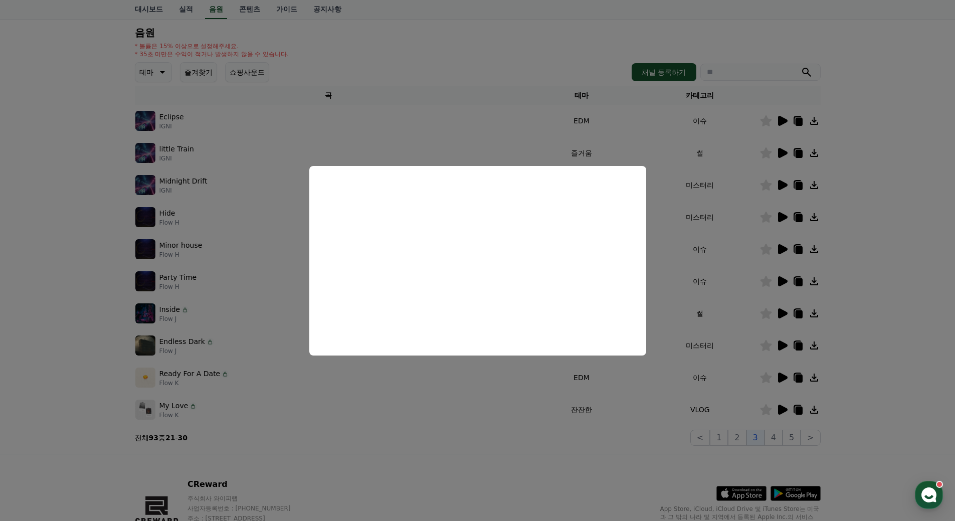
click at [853, 289] on button "close modal" at bounding box center [477, 260] width 955 height 521
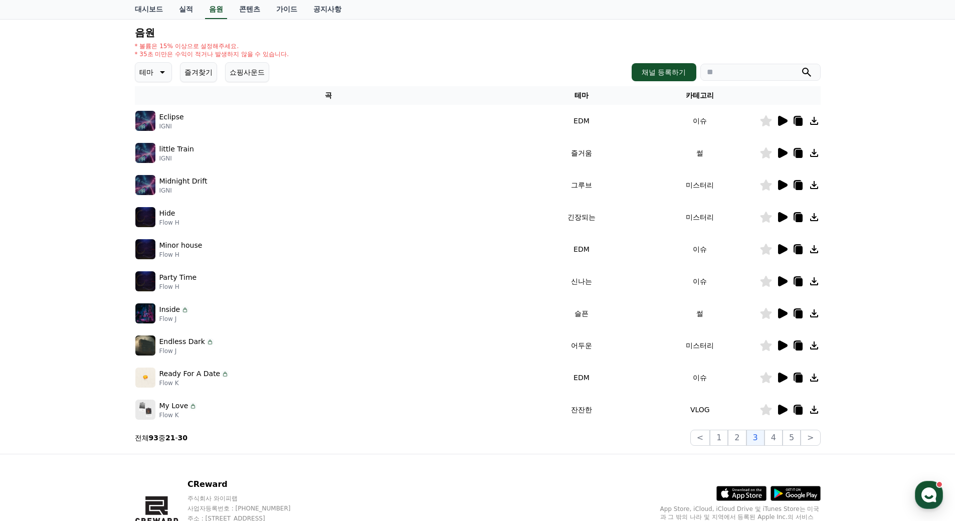
click at [776, 216] on icon at bounding box center [782, 217] width 12 height 12
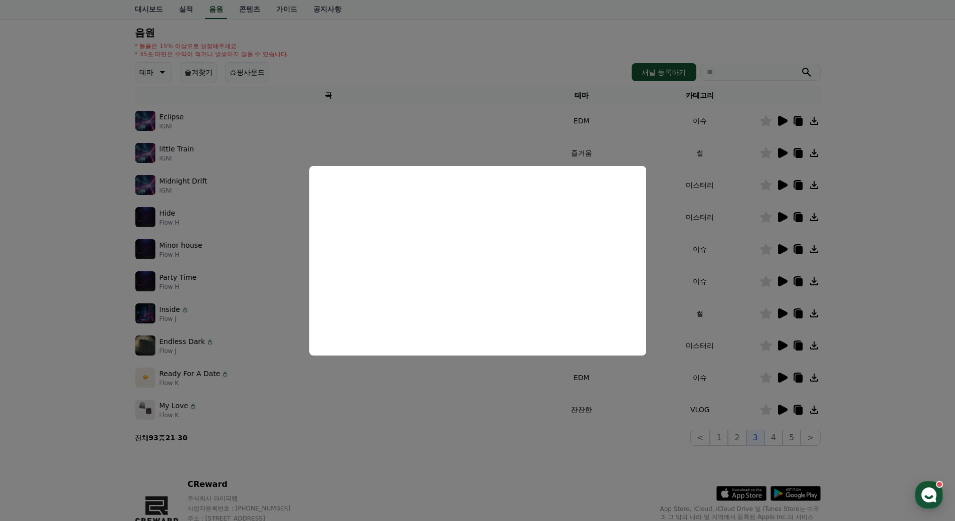
click at [866, 233] on button "close modal" at bounding box center [477, 260] width 955 height 521
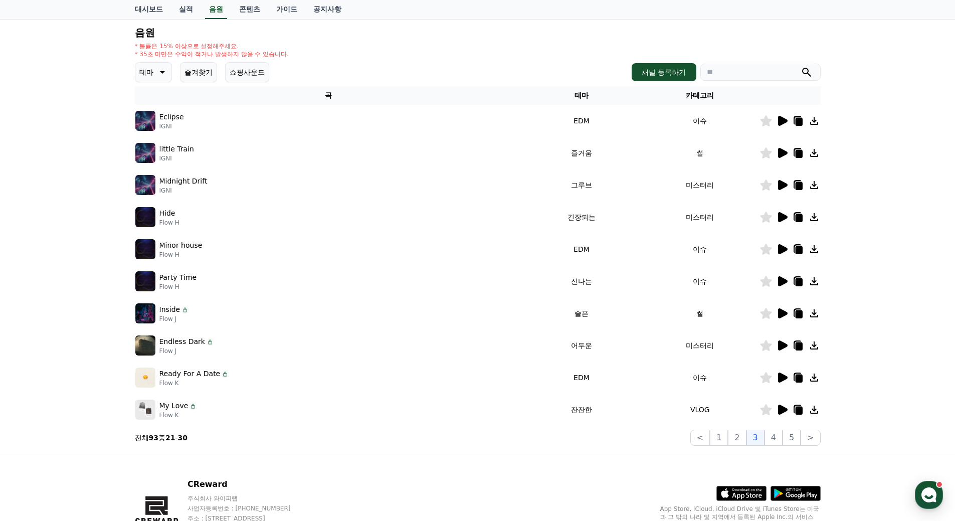
click at [781, 185] on icon at bounding box center [783, 185] width 10 height 10
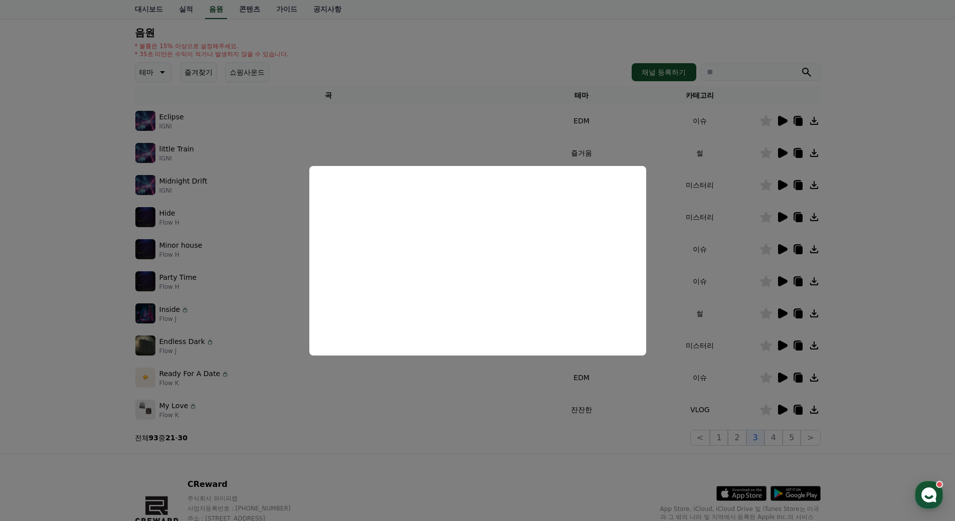
click at [844, 247] on button "close modal" at bounding box center [477, 260] width 955 height 521
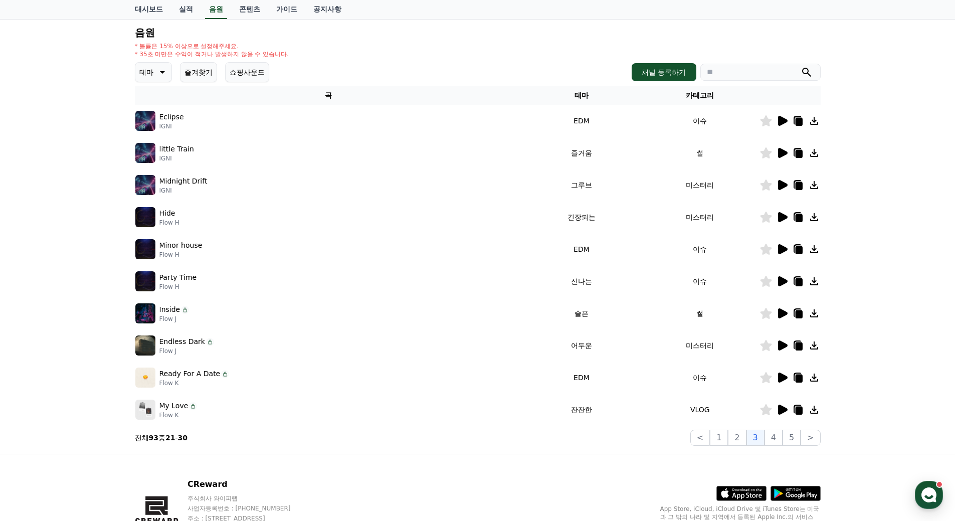
click at [781, 152] on icon at bounding box center [783, 153] width 10 height 10
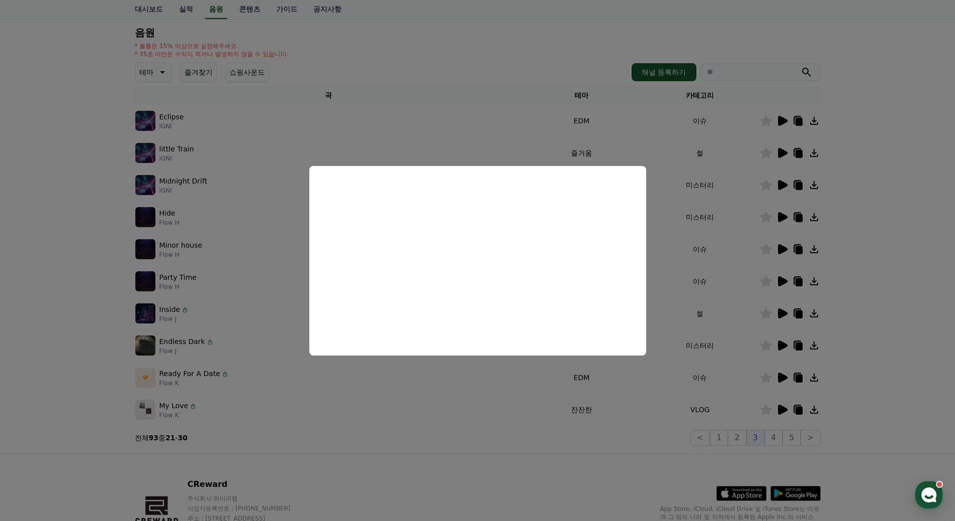
click at [872, 258] on button "close modal" at bounding box center [477, 260] width 955 height 521
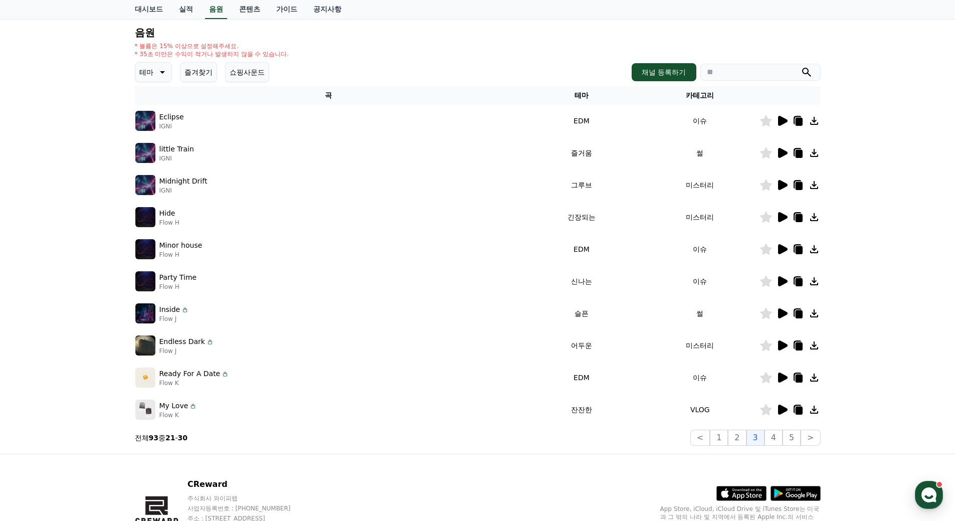
click at [779, 281] on icon at bounding box center [783, 281] width 10 height 10
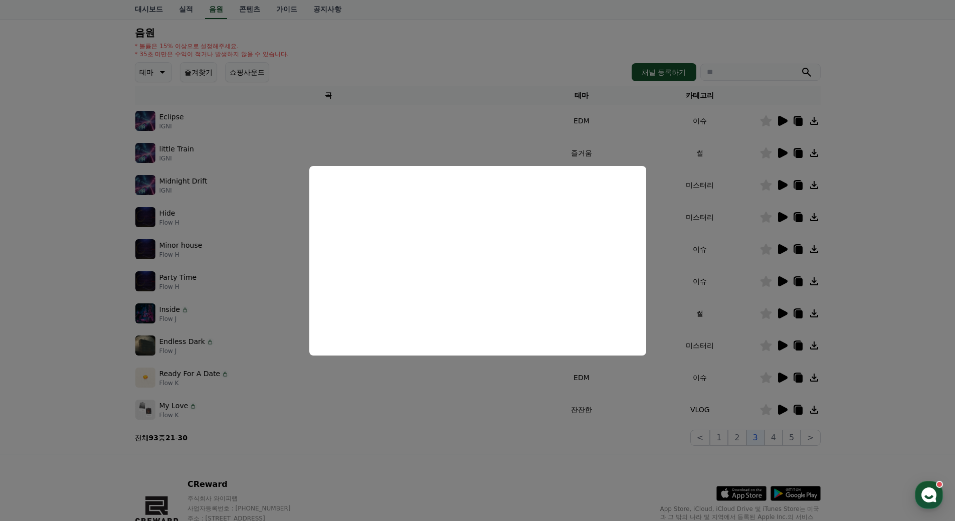
click at [840, 286] on button "close modal" at bounding box center [477, 260] width 955 height 521
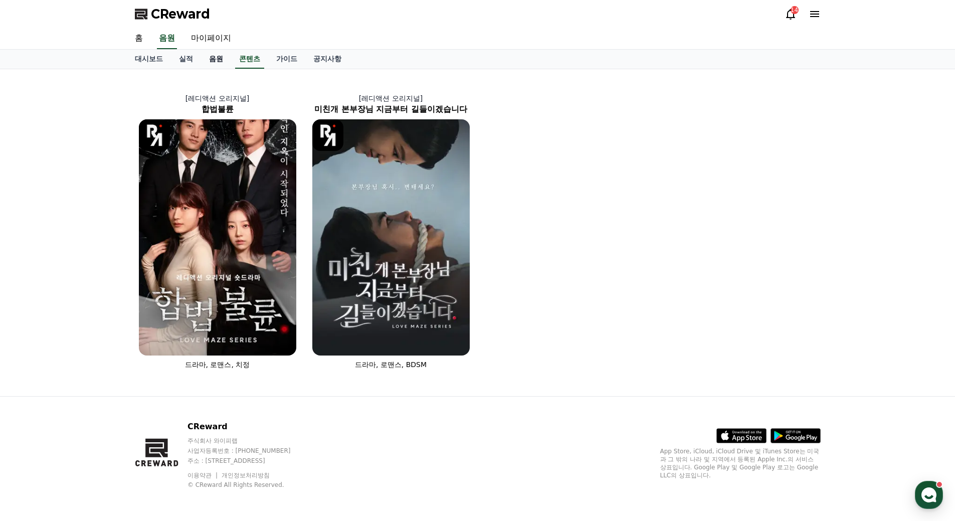
click at [212, 57] on link "음원" at bounding box center [216, 59] width 30 height 19
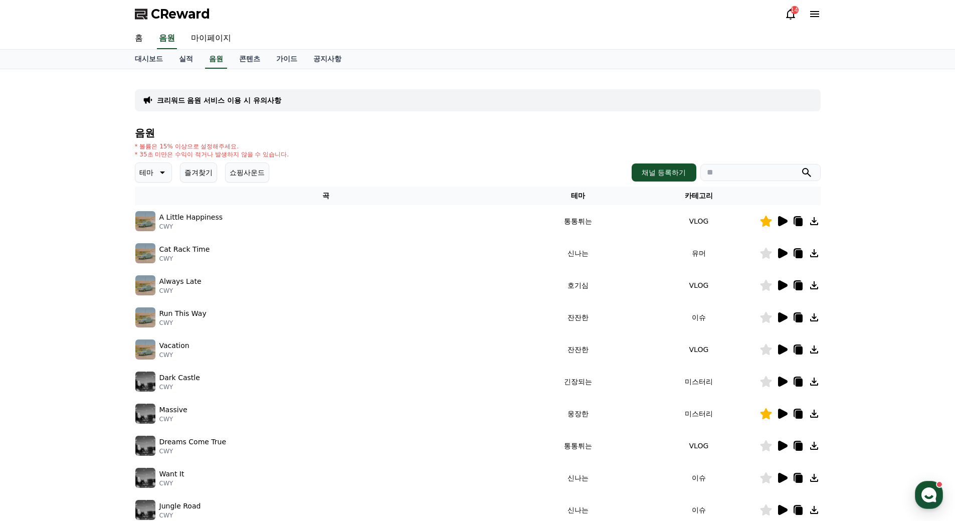
click at [197, 171] on button "즐겨찾기" at bounding box center [198, 172] width 37 height 20
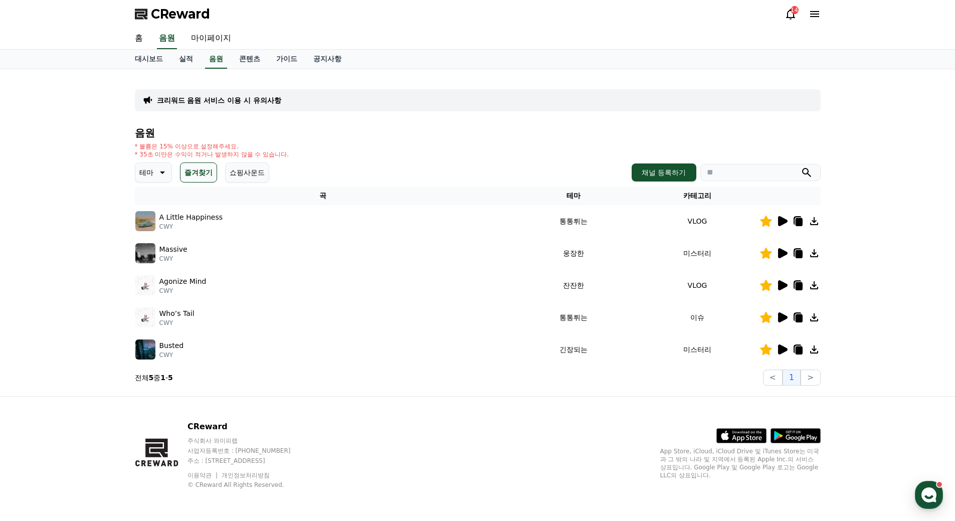
click at [814, 222] on icon at bounding box center [814, 221] width 8 height 8
click at [797, 221] on icon at bounding box center [798, 222] width 7 height 8
click at [793, 255] on icon at bounding box center [798, 253] width 12 height 12
drag, startPoint x: 799, startPoint y: 286, endPoint x: 810, endPoint y: 293, distance: 13.1
click at [799, 286] on icon at bounding box center [798, 286] width 7 height 8
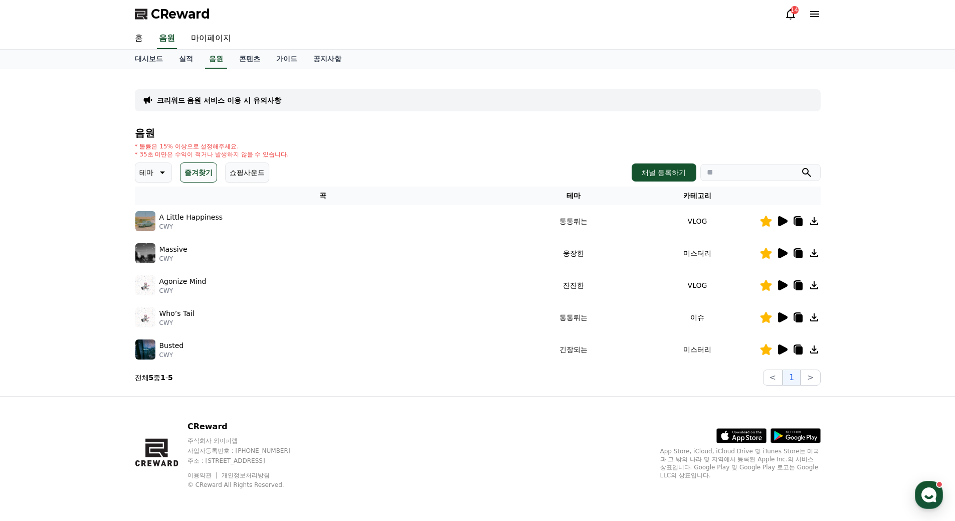
click at [799, 319] on icon at bounding box center [798, 318] width 7 height 8
drag, startPoint x: 795, startPoint y: 348, endPoint x: 807, endPoint y: 350, distance: 12.1
click at [795, 348] on icon at bounding box center [798, 350] width 7 height 8
